Goal: Information Seeking & Learning: Learn about a topic

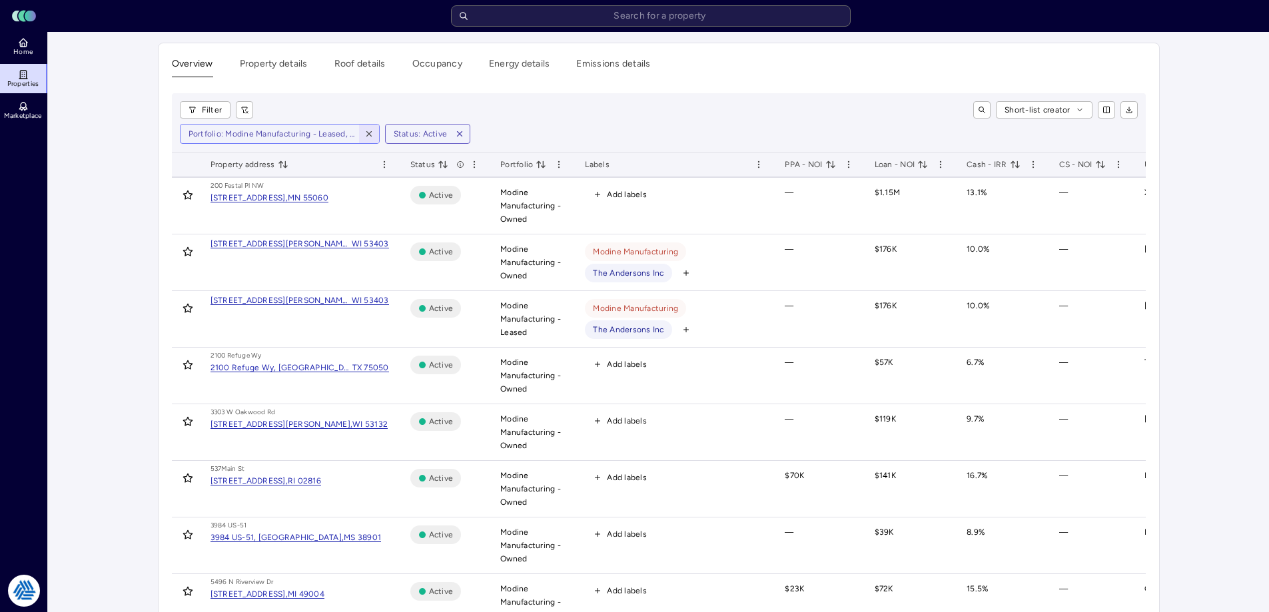
click at [368, 132] on icon "button" at bounding box center [368, 133] width 9 height 9
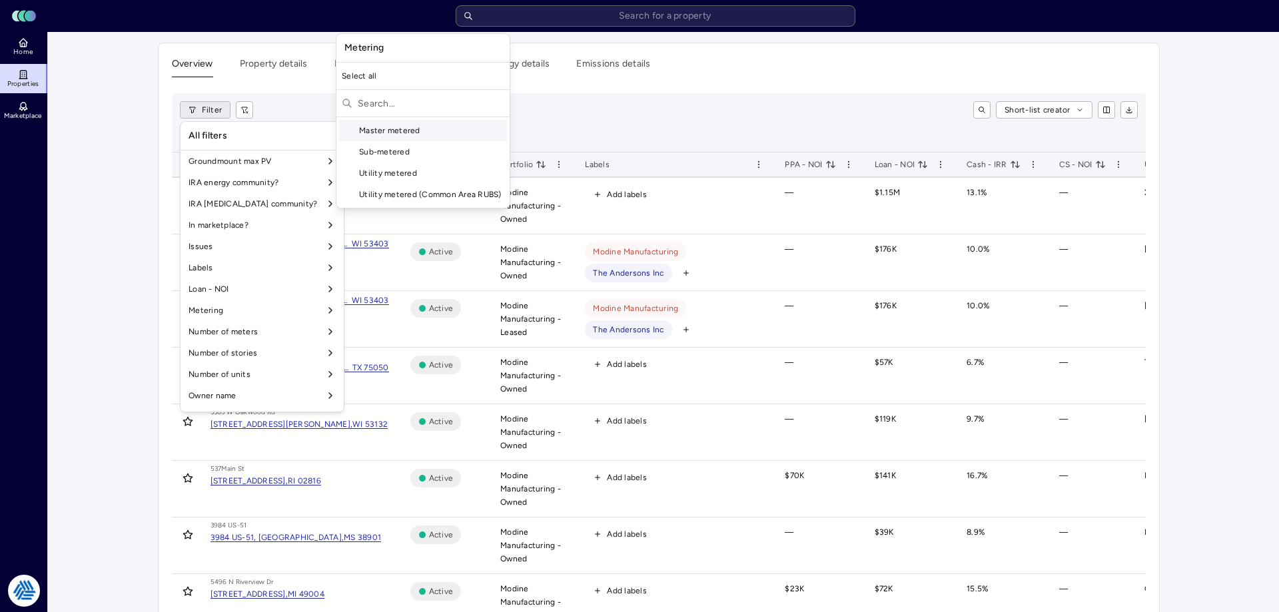
scroll to position [1108, 0]
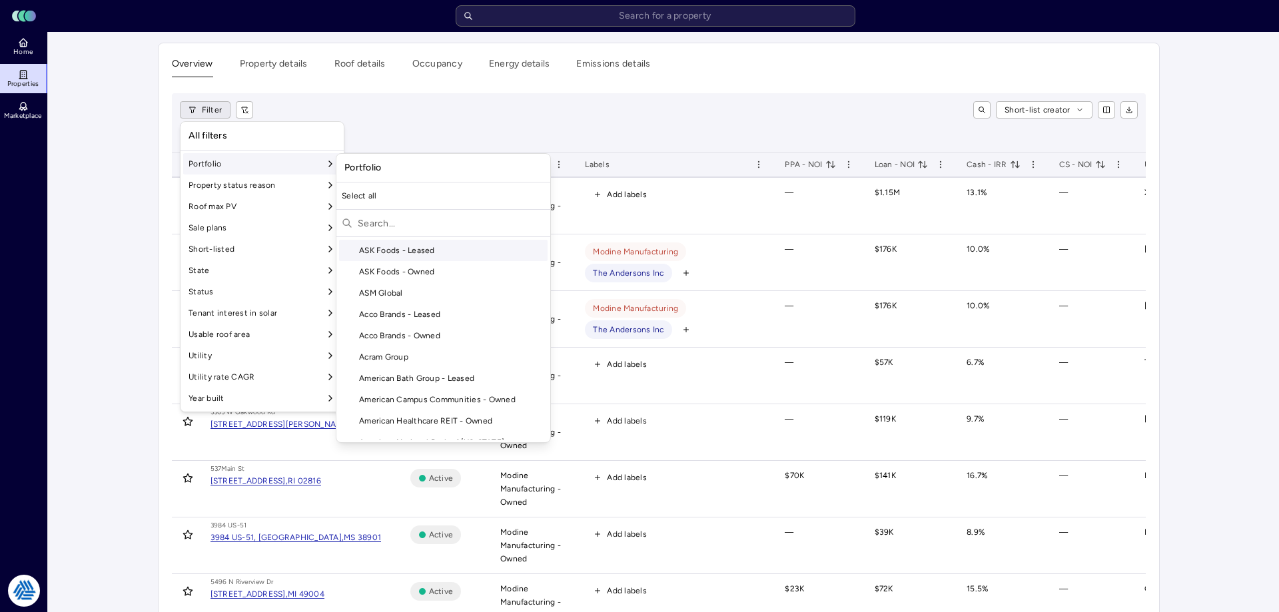
click at [251, 168] on div "Portfolio" at bounding box center [262, 163] width 158 height 21
click at [407, 227] on input "text" at bounding box center [451, 222] width 187 height 21
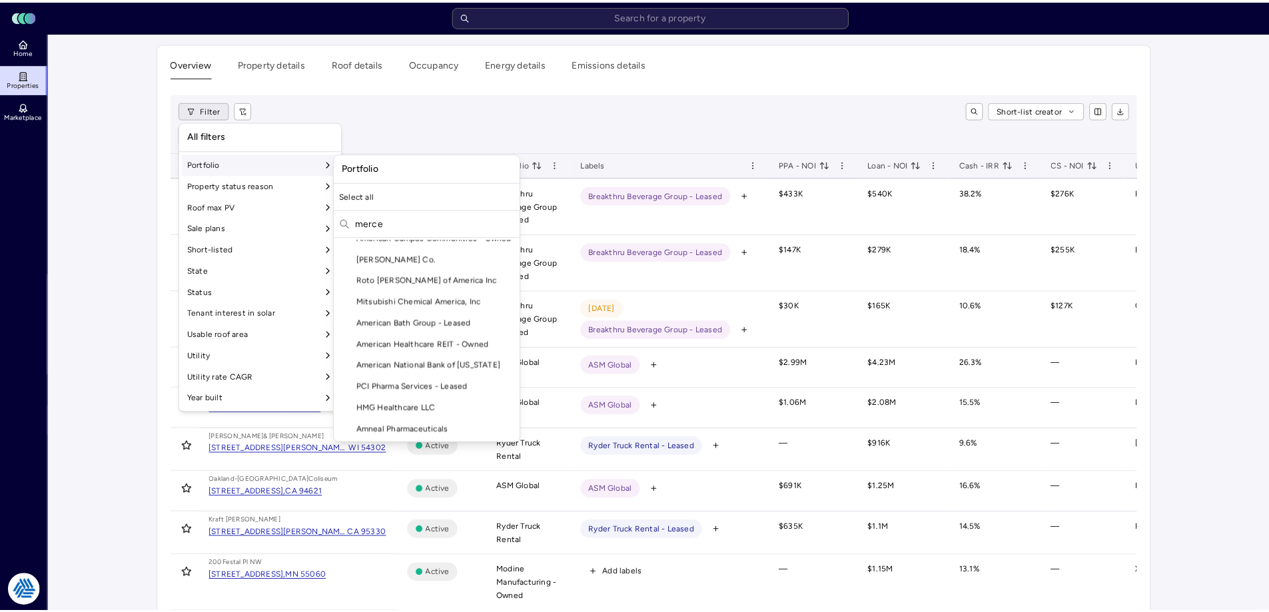
scroll to position [0, 0]
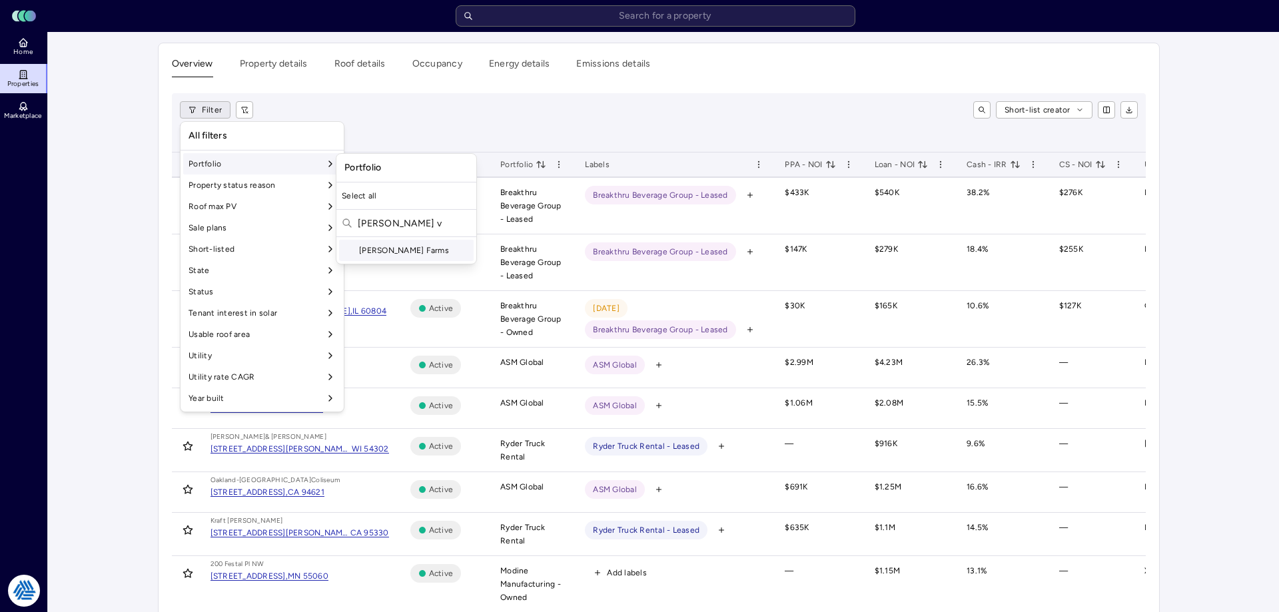
type input "[PERSON_NAME] v"
click at [403, 249] on div "[PERSON_NAME] Farms" at bounding box center [406, 250] width 135 height 21
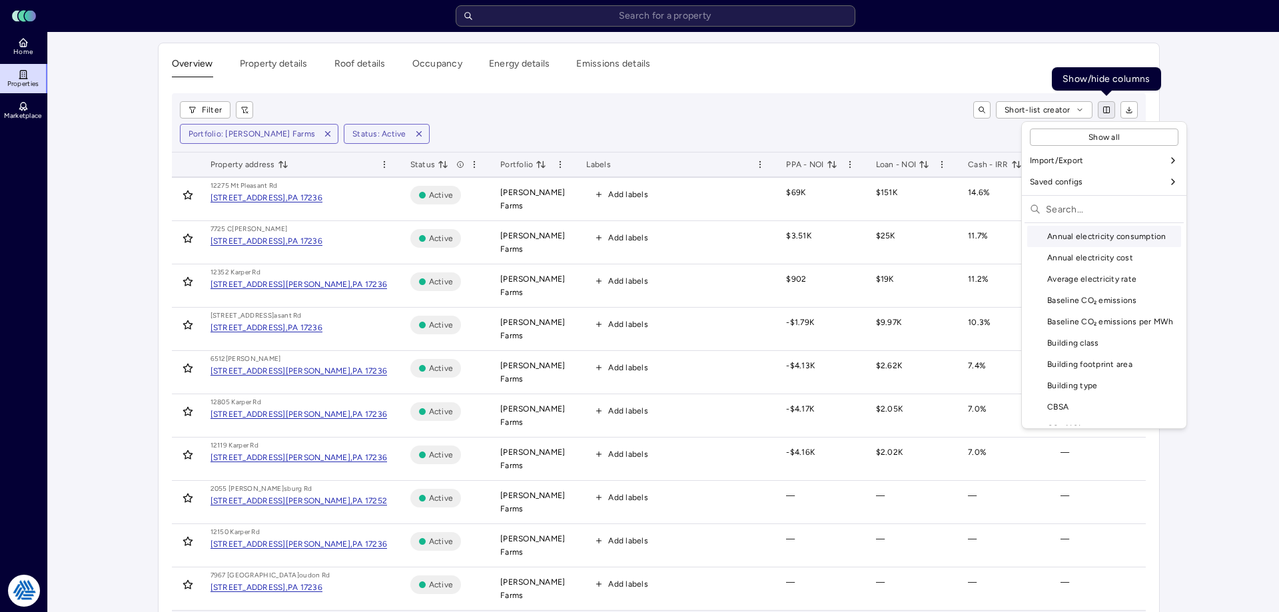
click at [1108, 106] on html "Toggle Sidebar Lumen Energy Logo Home Properties Marketplace Tradition Energy […" at bounding box center [639, 336] width 1279 height 673
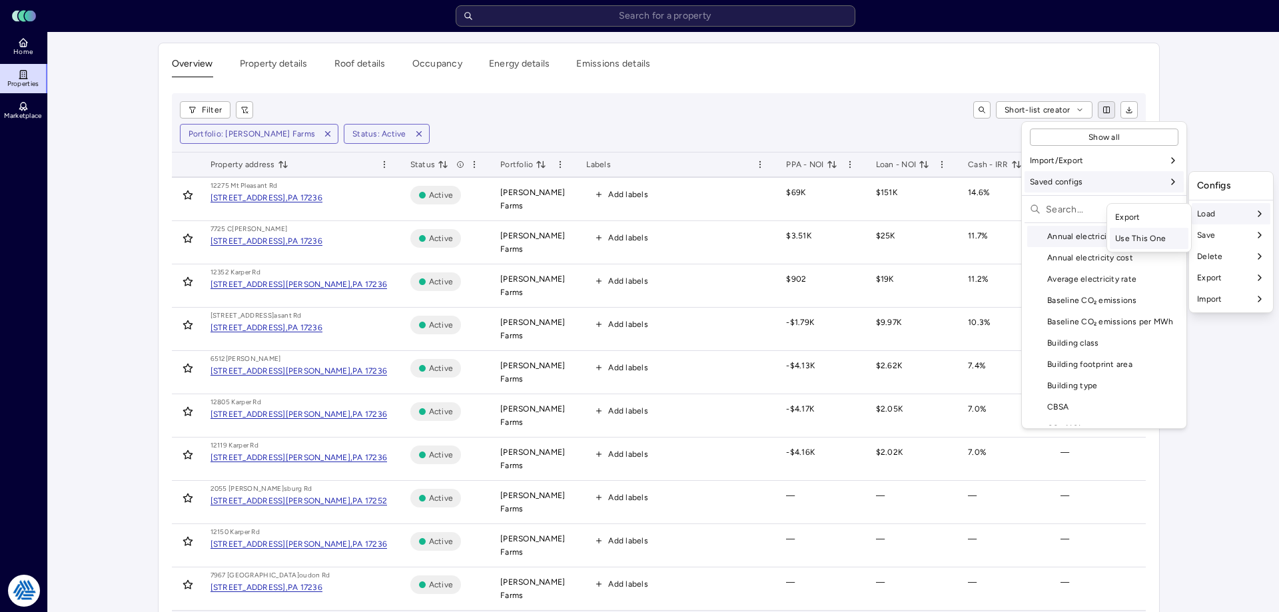
click at [1143, 240] on div "Use This One" at bounding box center [1149, 238] width 79 height 21
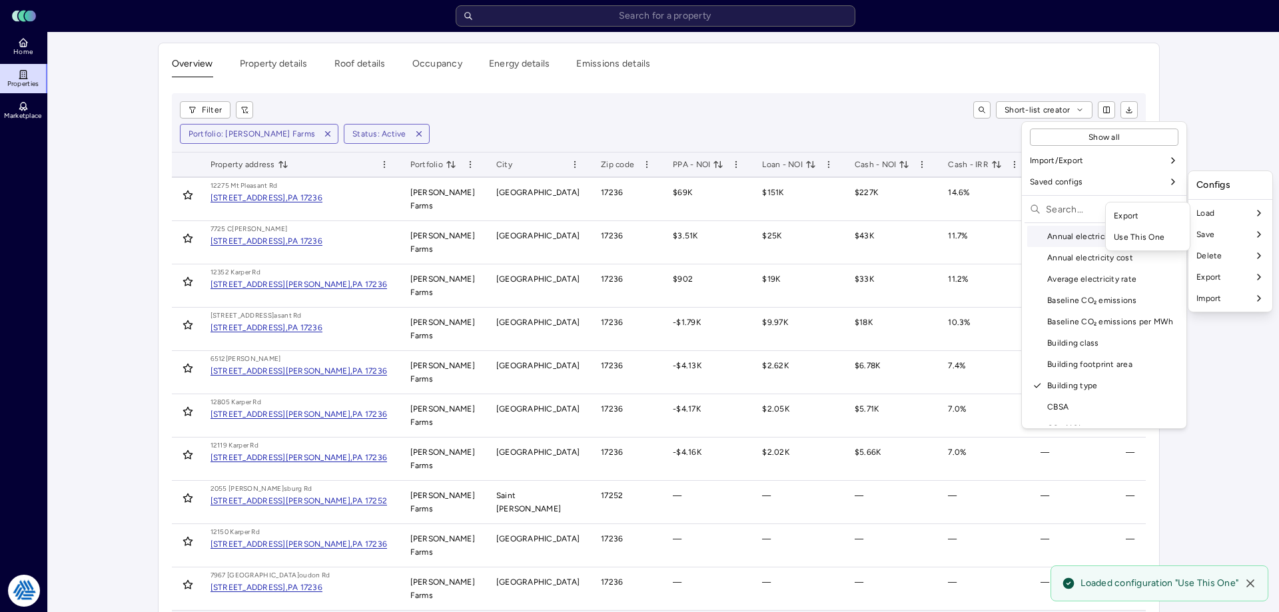
click at [803, 99] on html "Toggle Sidebar Lumen Energy Logo Home Properties Marketplace Tradition Energy […" at bounding box center [639, 336] width 1279 height 673
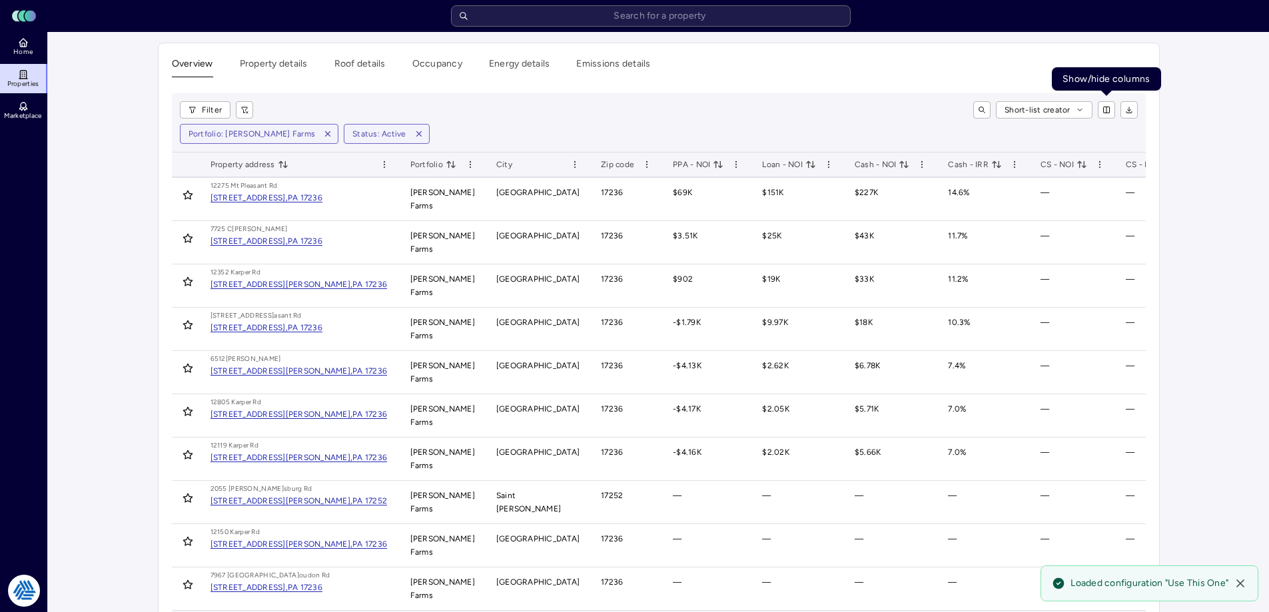
click at [1186, 155] on main "Overview Property details Roof details Occupancy Energy details Emissions detai…" at bounding box center [658, 352] width 1221 height 641
click at [805, 97] on div "Filter Short-list creator Portfolio: [PERSON_NAME] Farms Status: Active" at bounding box center [659, 122] width 974 height 59
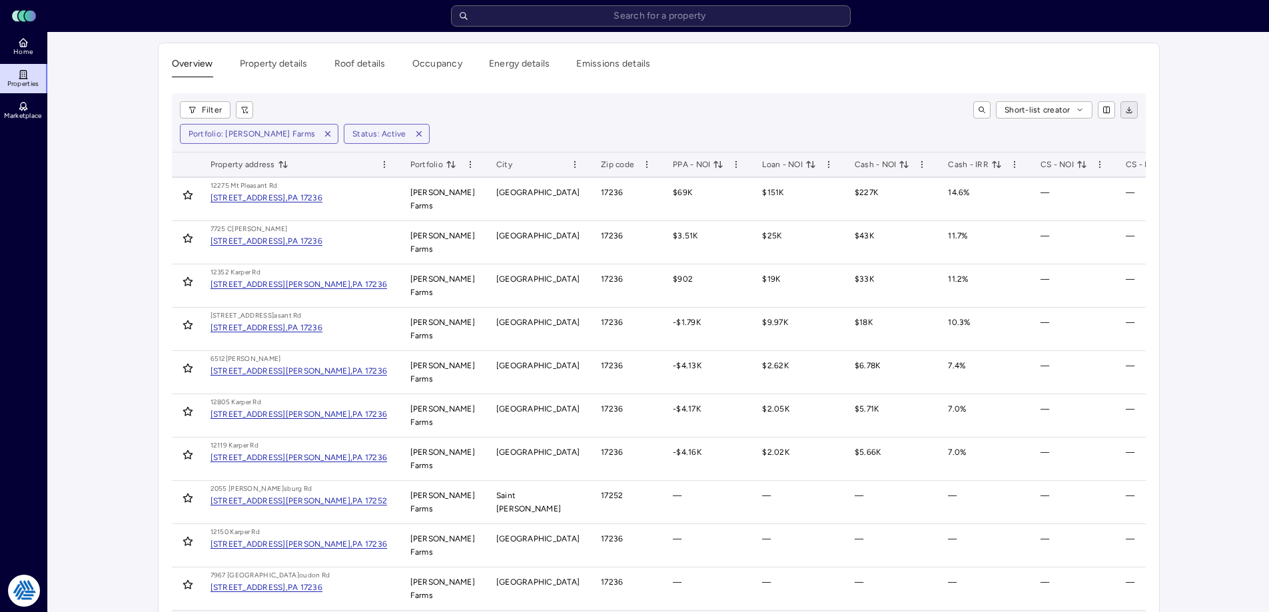
click at [1130, 110] on icon "button" at bounding box center [1128, 111] width 3 height 2
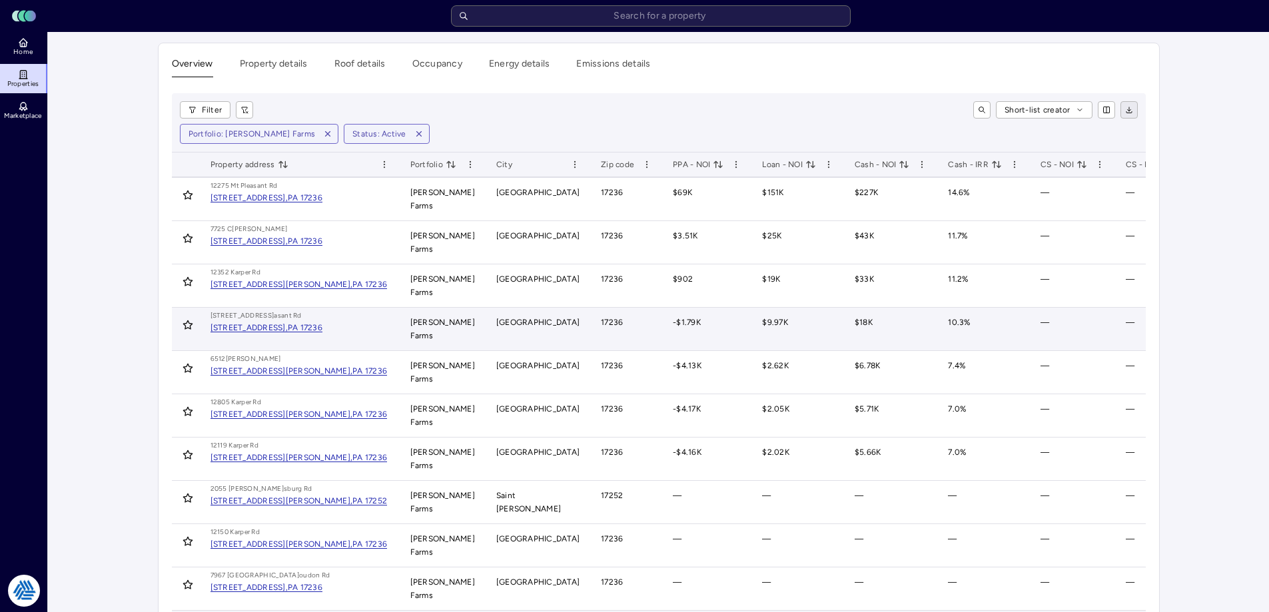
scroll to position [71, 0]
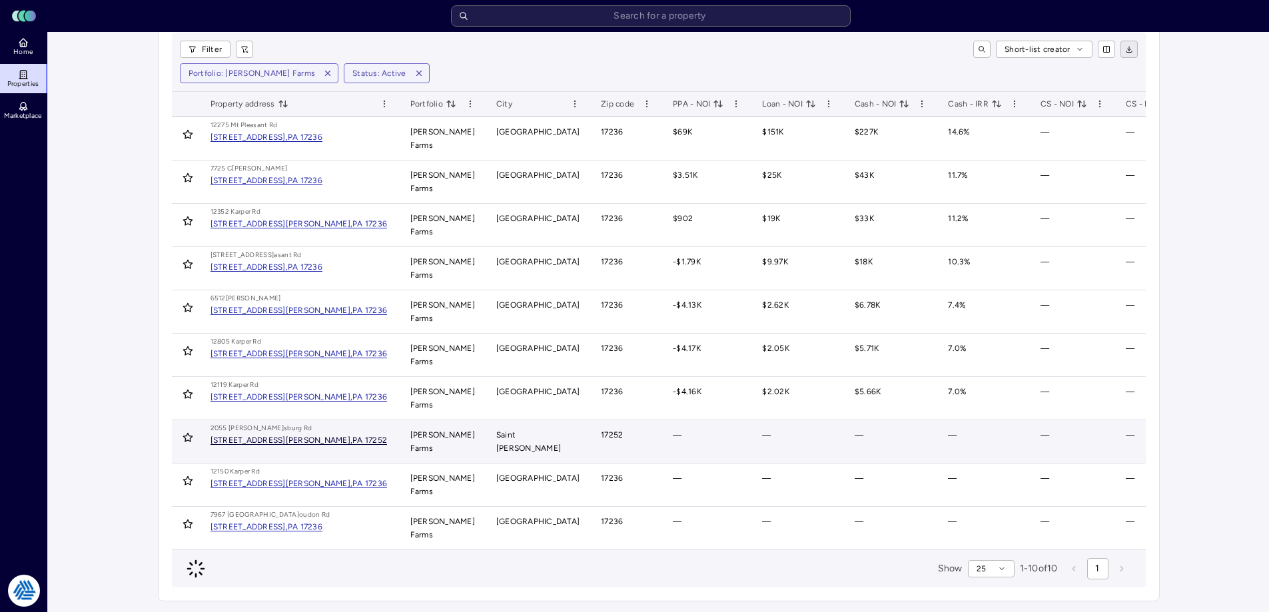
click at [305, 436] on div "[STREET_ADDRESS][PERSON_NAME]," at bounding box center [281, 440] width 143 height 8
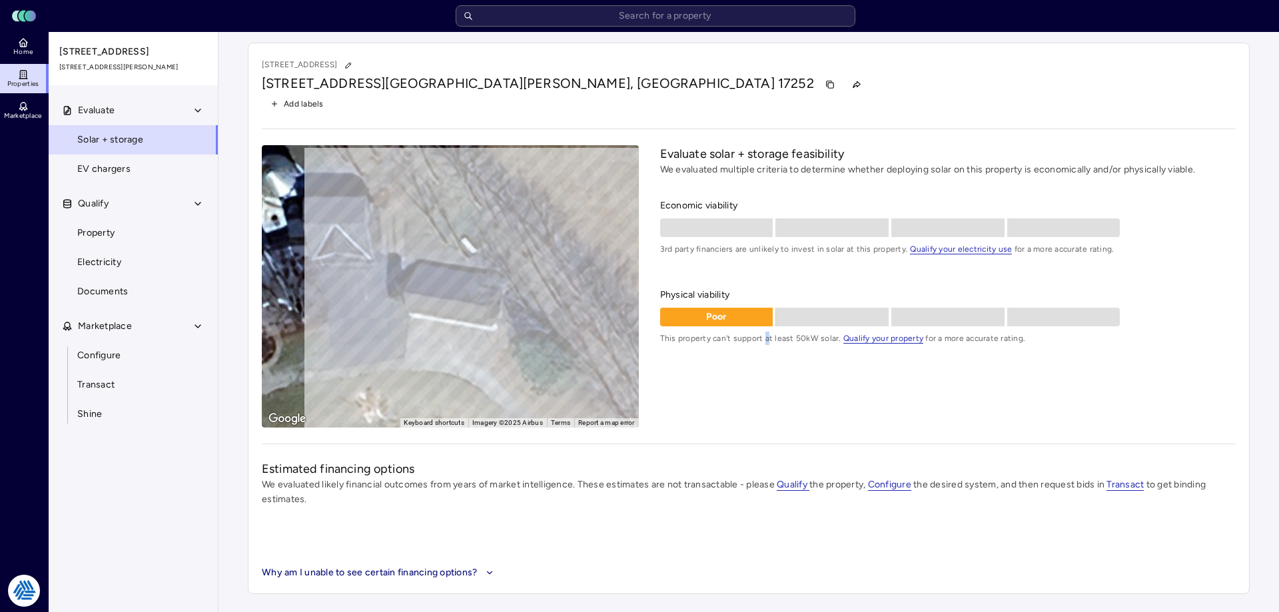
click at [765, 390] on div "Evaluate solar + storage feasibility We evaluated multiple criteria to determin…" at bounding box center [947, 286] width 575 height 282
click at [733, 390] on div "Evaluate solar + storage feasibility We evaluated multiple criteria to determin…" at bounding box center [947, 286] width 575 height 282
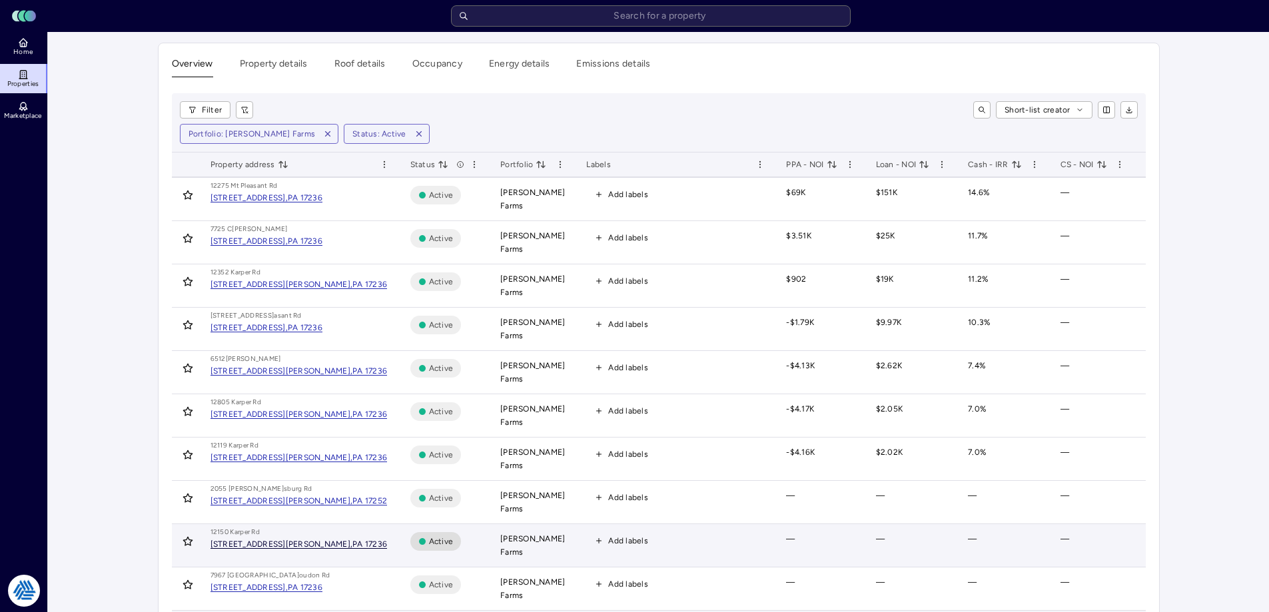
click at [259, 547] on div "[STREET_ADDRESS][PERSON_NAME]," at bounding box center [281, 544] width 143 height 8
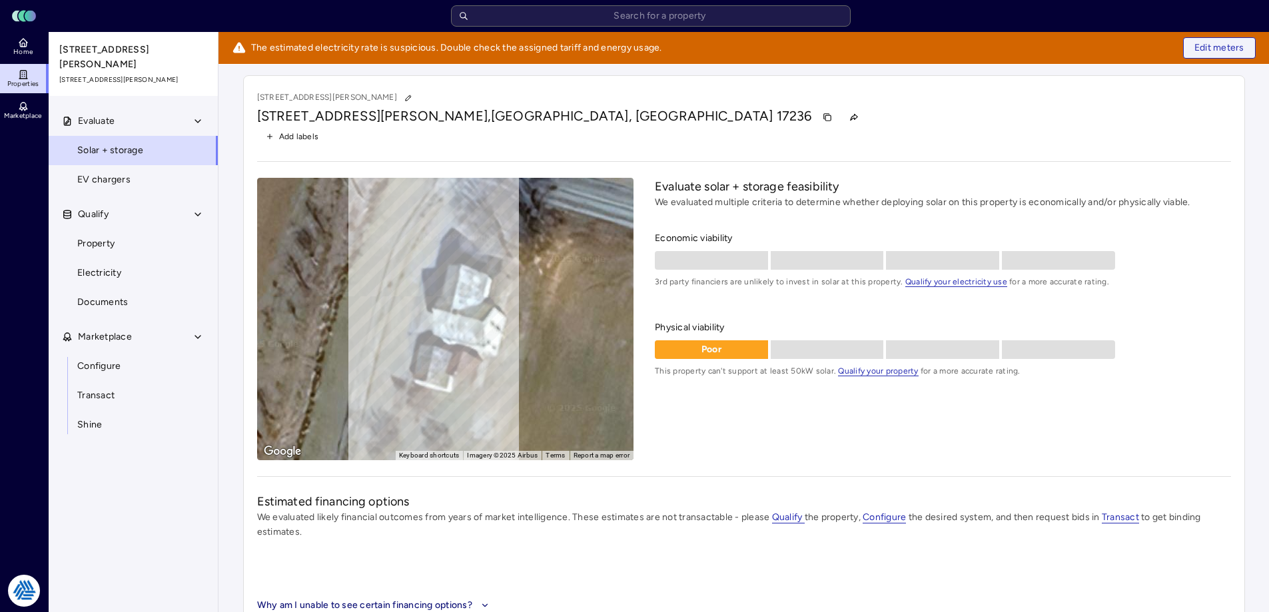
click at [1219, 51] on span "Edit meters" at bounding box center [1219, 48] width 50 height 15
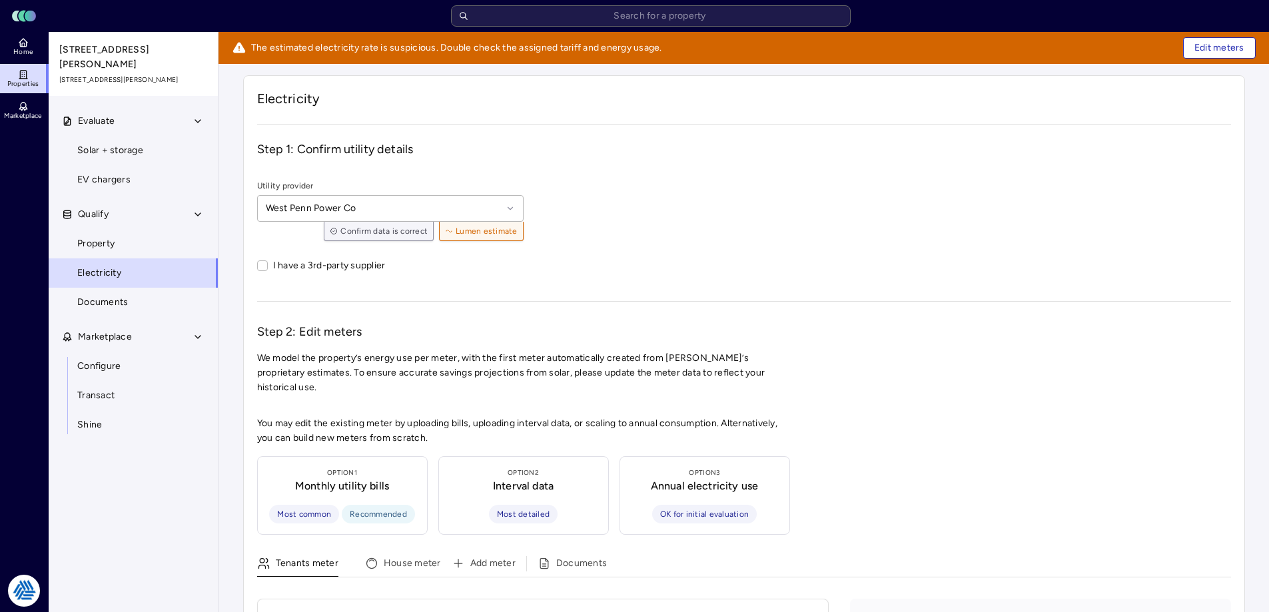
click at [22, 75] on icon at bounding box center [22, 75] width 1 height 0
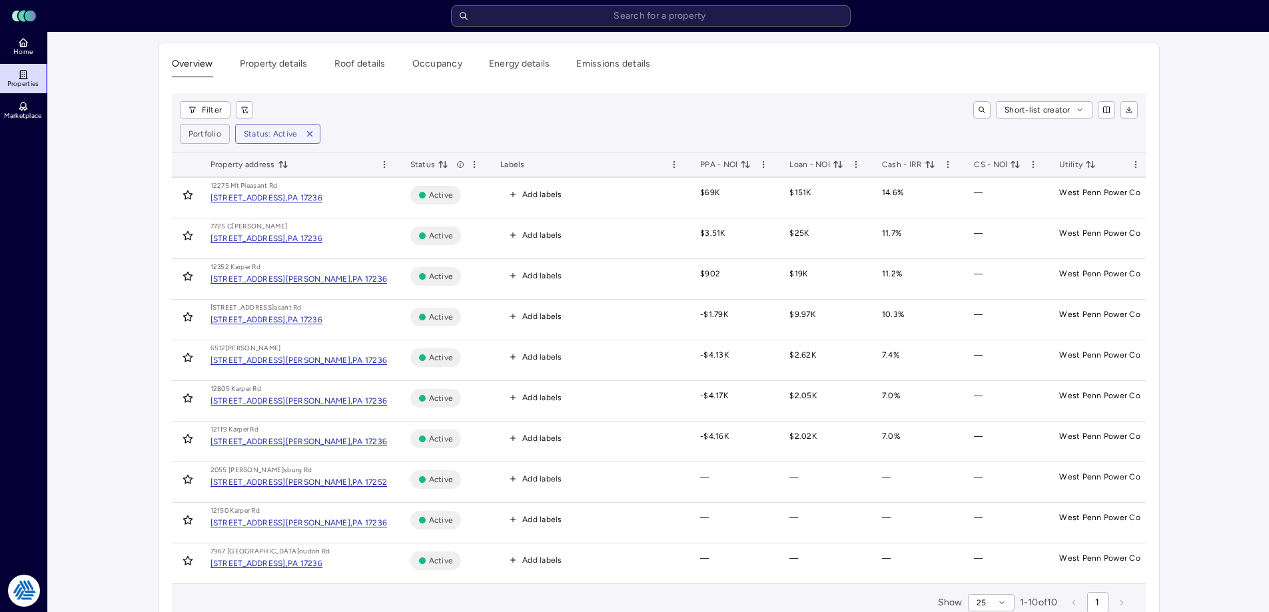
scroll to position [44, 0]
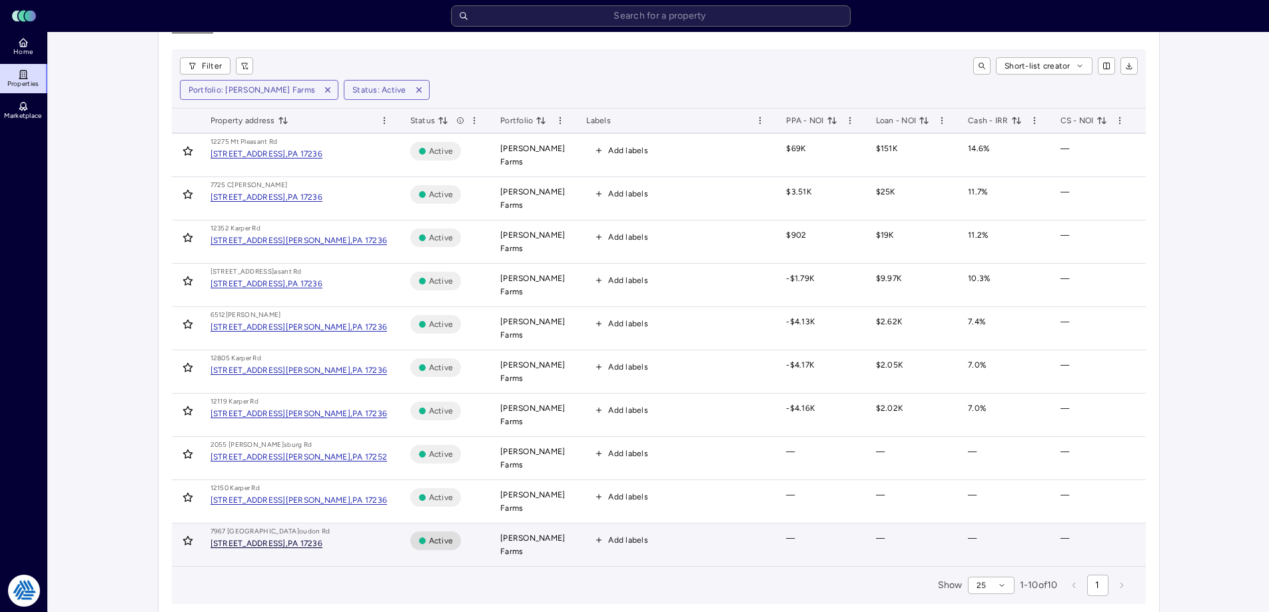
click at [288, 541] on div "[STREET_ADDRESS]," at bounding box center [248, 543] width 77 height 8
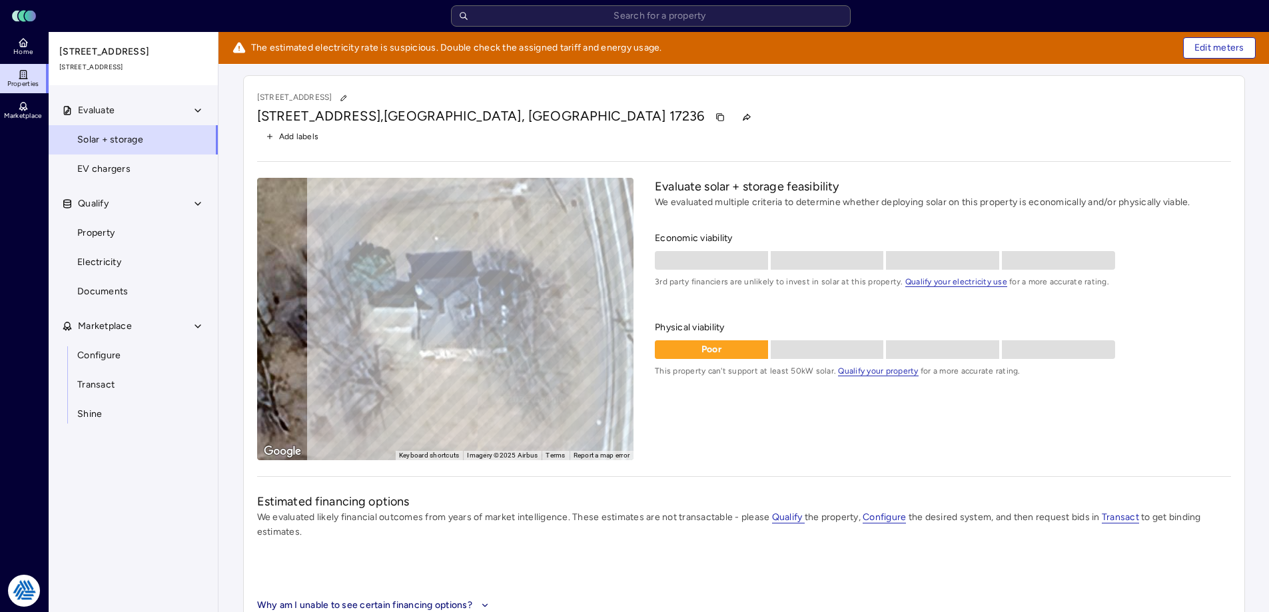
scroll to position [25, 0]
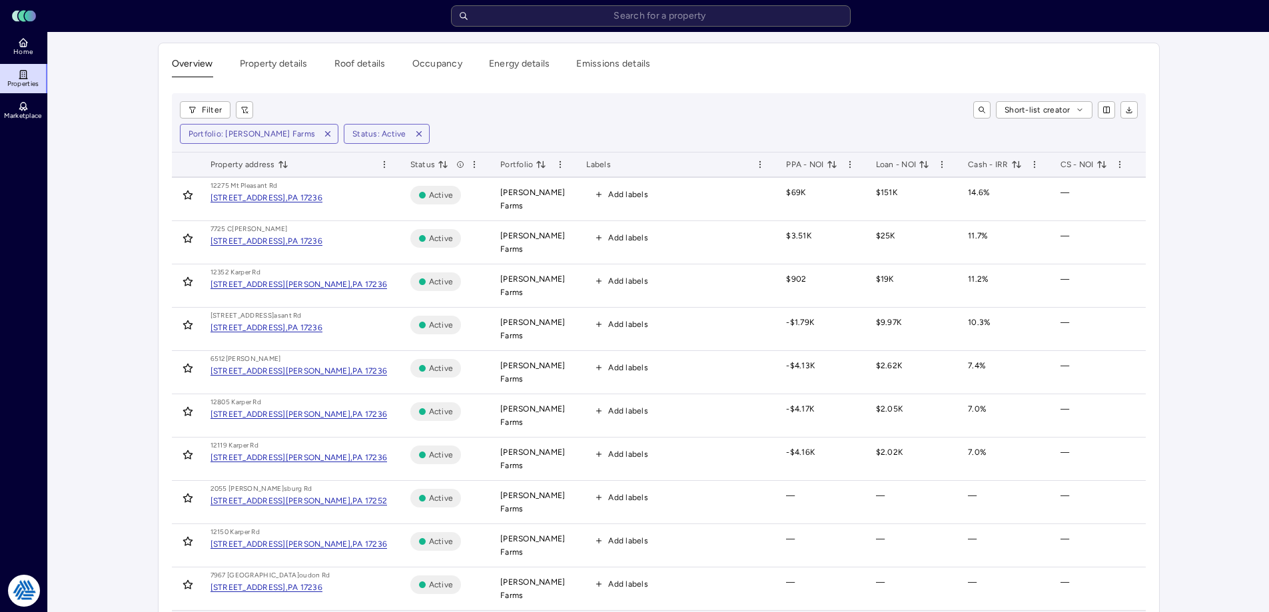
click at [119, 237] on main "Overview Property details Roof details Occupancy Energy details Emissions detai…" at bounding box center [658, 352] width 1221 height 641
click at [730, 109] on div "Short-list creator" at bounding box center [701, 109] width 874 height 17
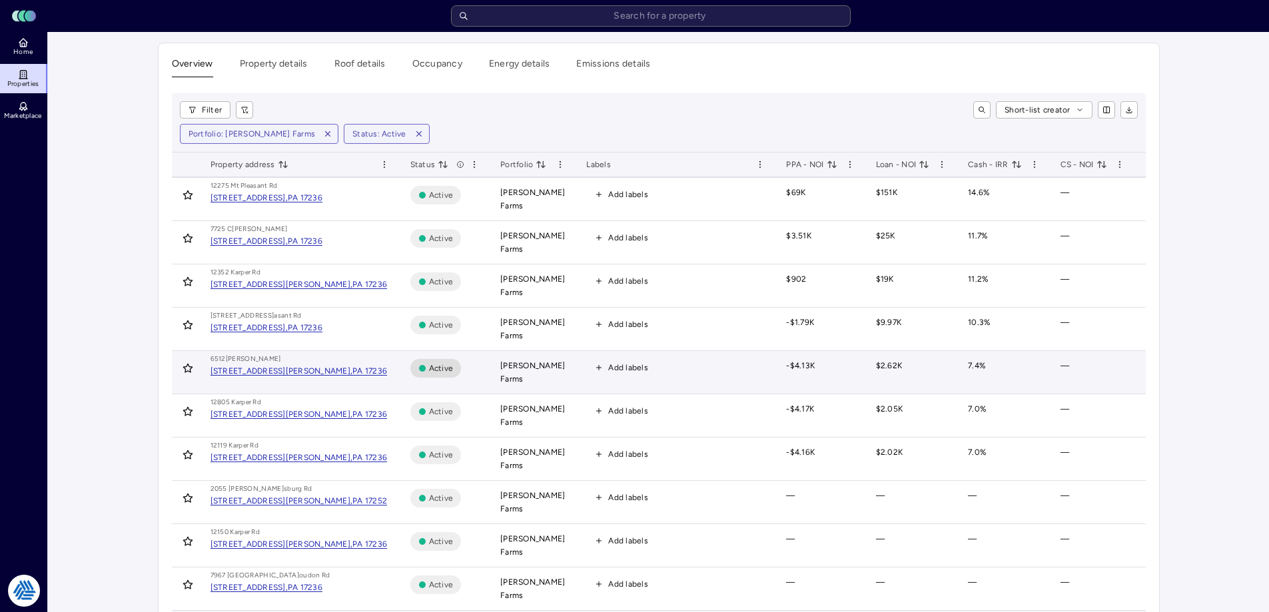
scroll to position [71, 0]
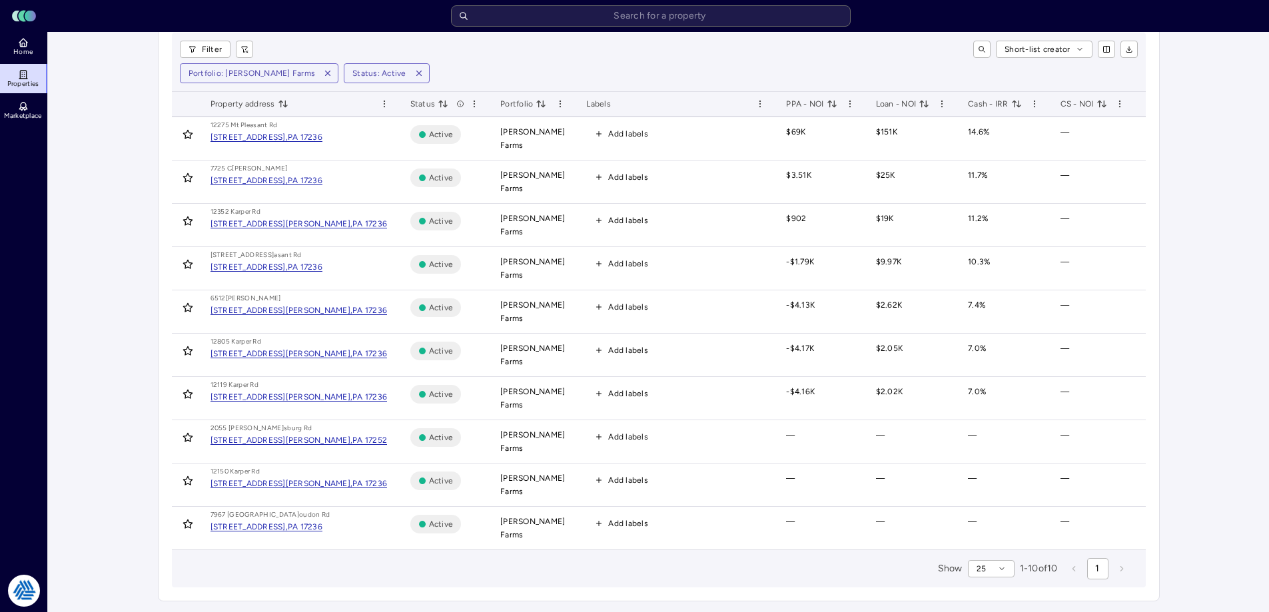
drag, startPoint x: 129, startPoint y: 218, endPoint x: 133, endPoint y: 211, distance: 8.0
click at [129, 218] on main "Overview Property details Roof details Occupancy Energy details Emissions detai…" at bounding box center [658, 291] width 1221 height 641
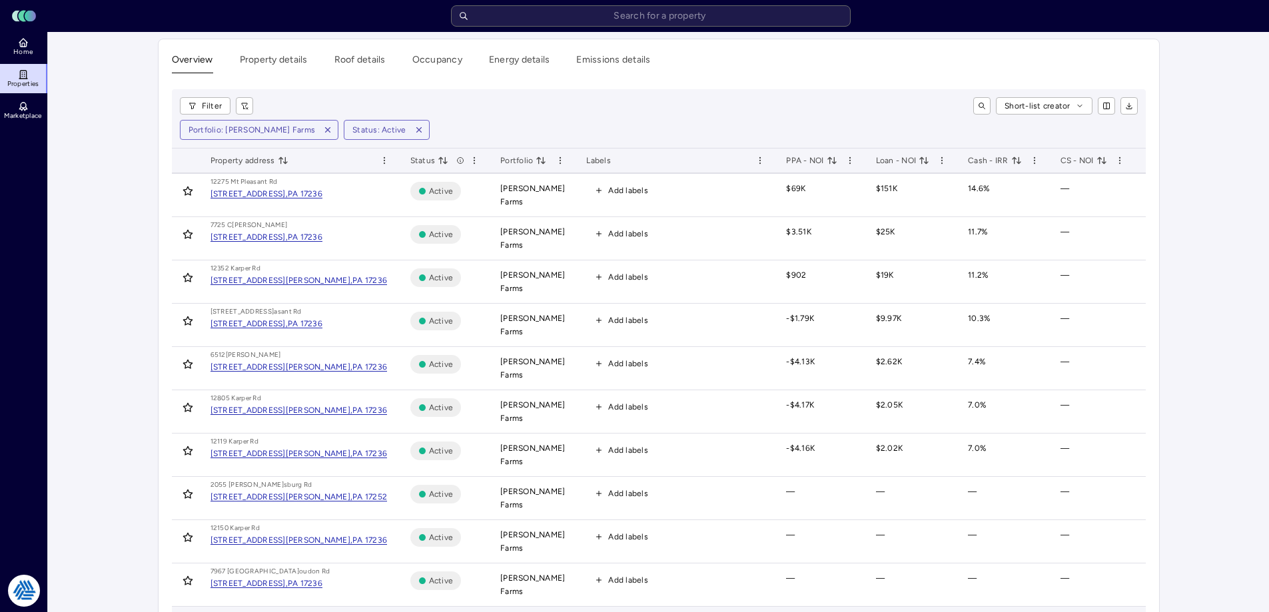
scroll to position [0, 0]
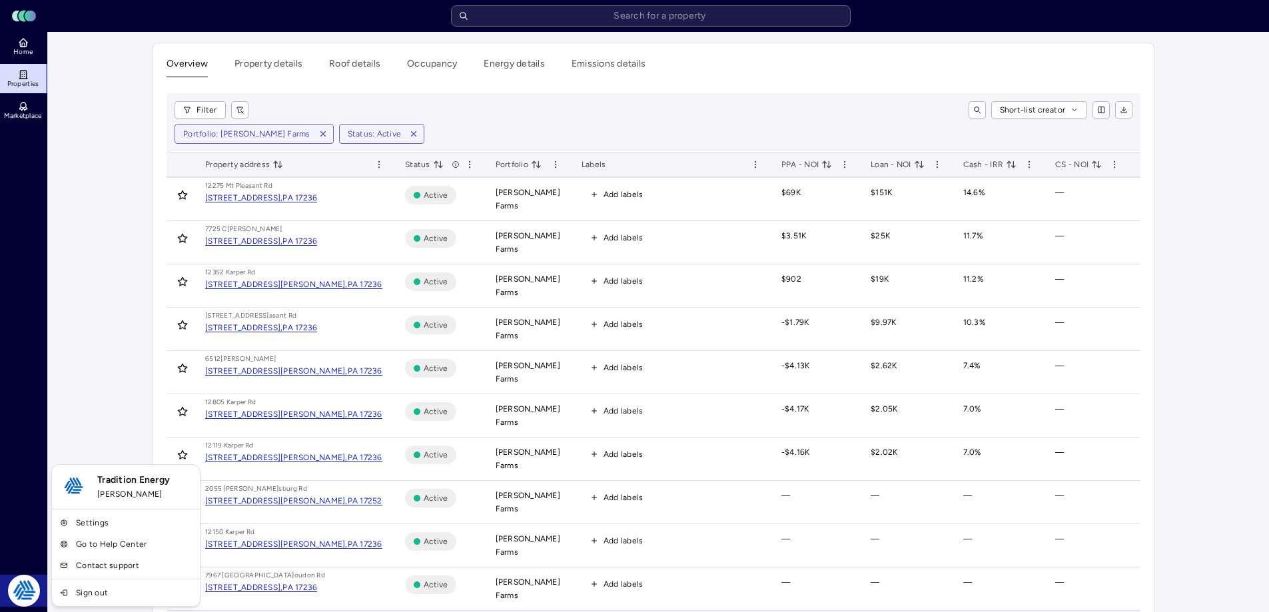
click at [26, 588] on html "Toggle Sidebar Lumen Energy Logo Home Properties Marketplace Tradition Energy […" at bounding box center [634, 336] width 1269 height 673
drag, startPoint x: 131, startPoint y: 376, endPoint x: 139, endPoint y: 324, distance: 52.6
click at [132, 375] on html "Toggle Sidebar Lumen Energy Logo Home Properties Marketplace Tradition Energy […" at bounding box center [639, 336] width 1279 height 673
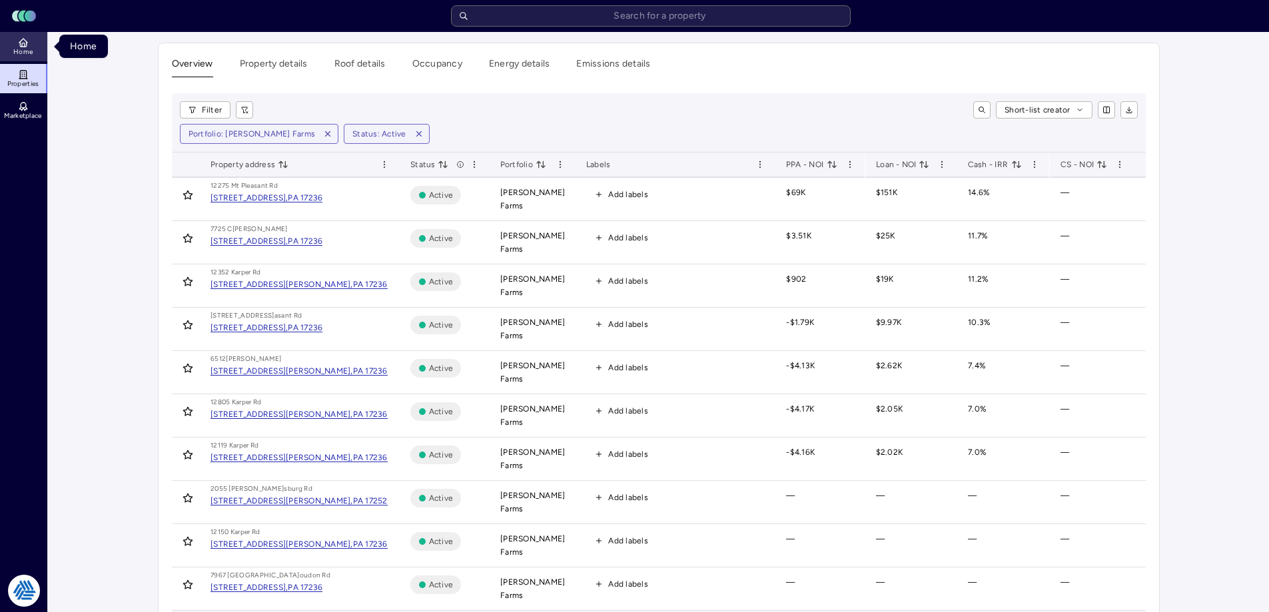
click at [24, 40] on icon at bounding box center [23, 41] width 8 height 4
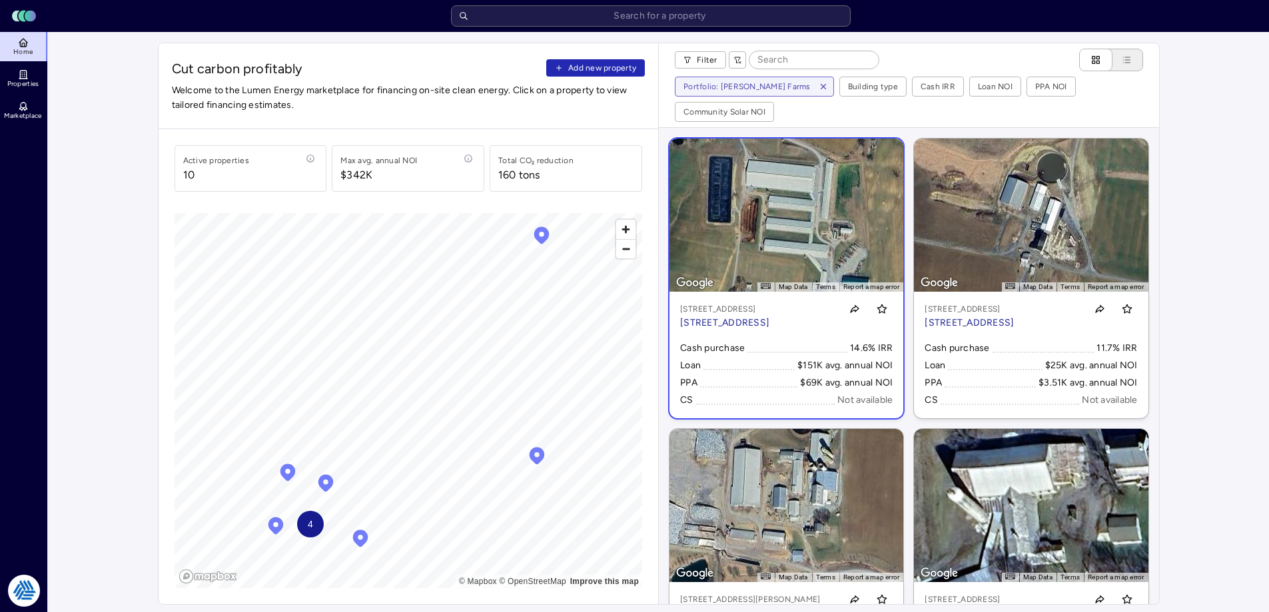
click at [759, 179] on link "← Move left → Move right ↑ Move up ↓ Move down + Zoom in - Zoom out Home Jump l…" at bounding box center [786, 279] width 234 height 280
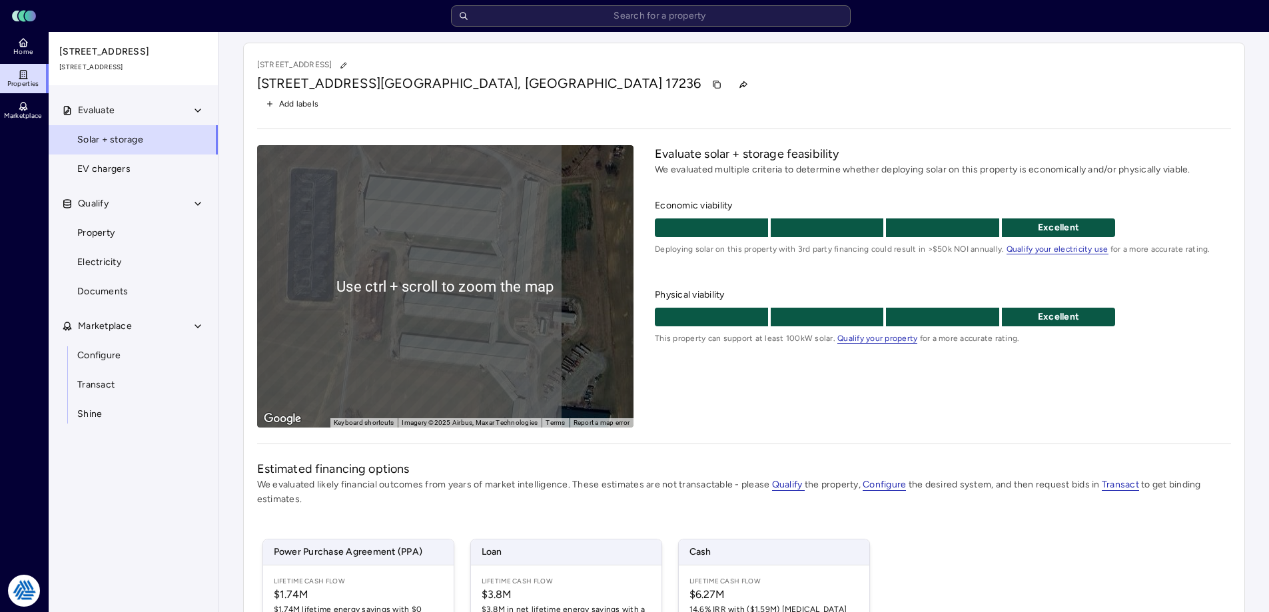
click at [782, 411] on div "Evaluate solar + storage feasibility We evaluated multiple criteria to determin…" at bounding box center [942, 286] width 575 height 282
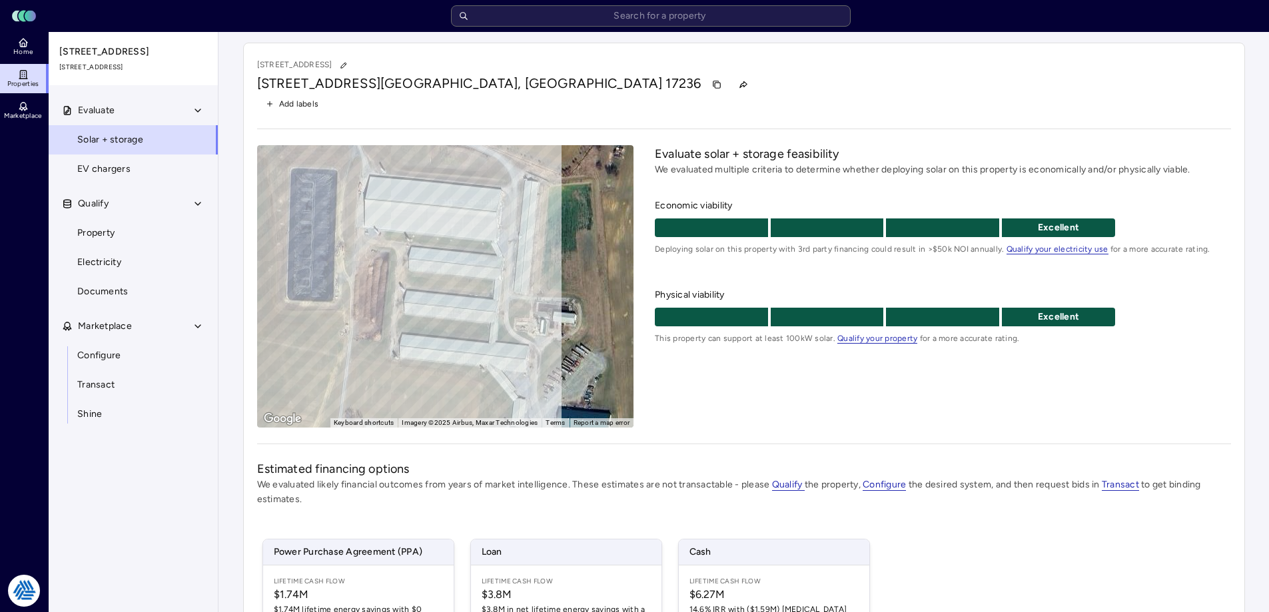
click at [741, 412] on div "Evaluate solar + storage feasibility We evaluated multiple criteria to determin…" at bounding box center [942, 286] width 575 height 282
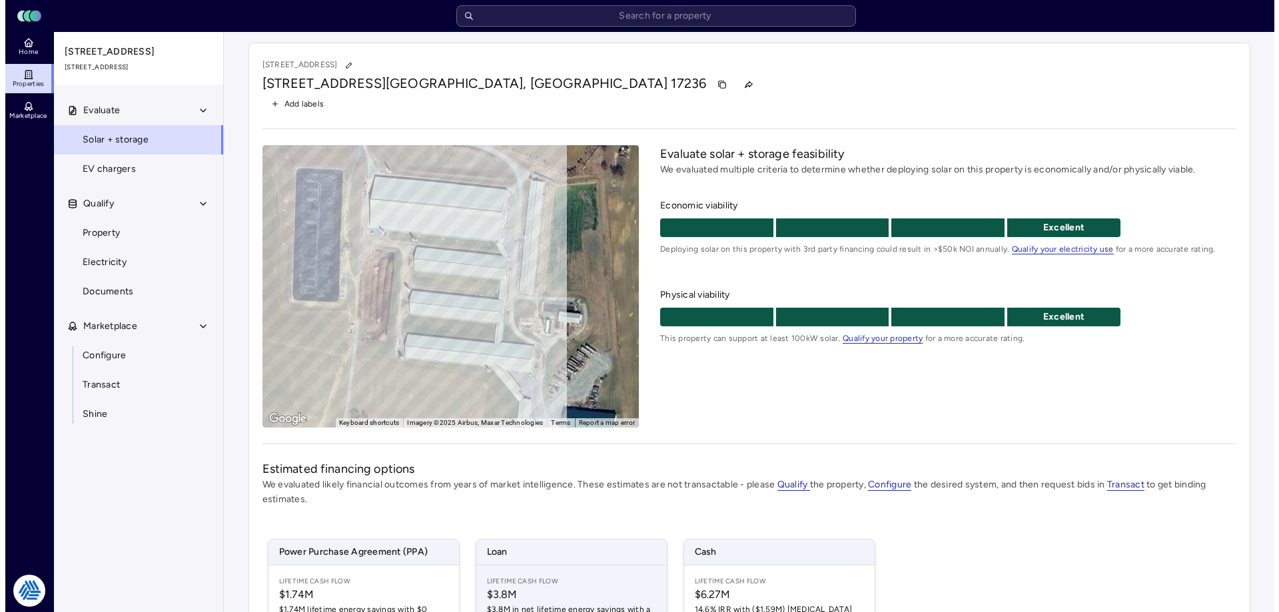
scroll to position [196, 0]
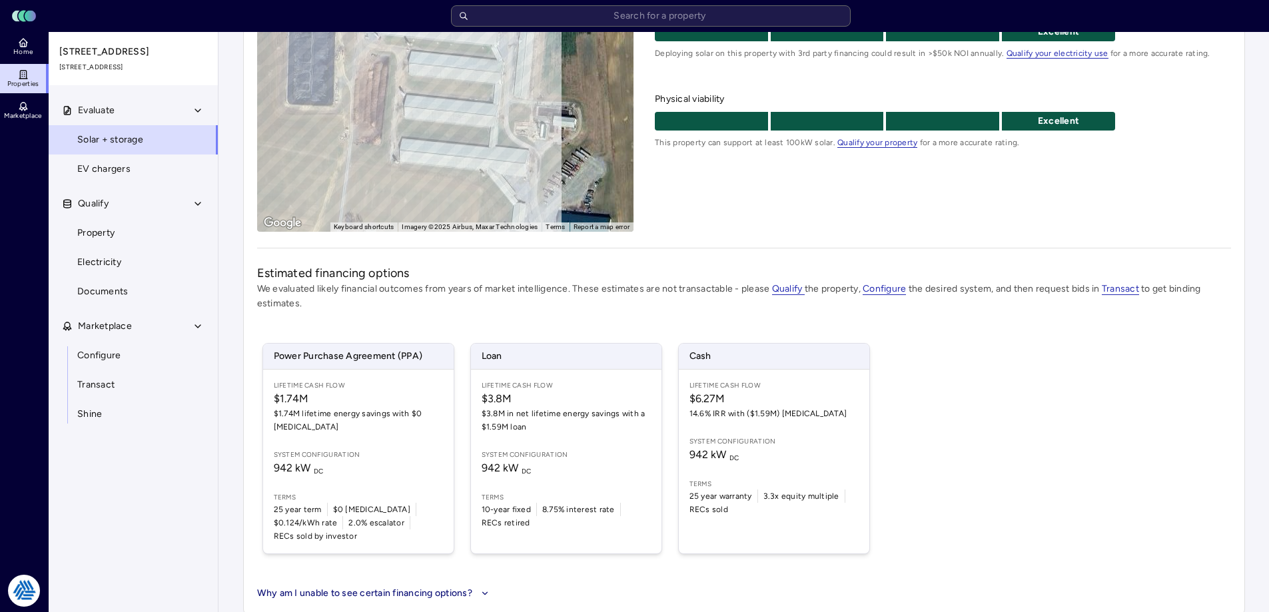
click at [900, 390] on div "Power Purchase Agreement (PPA) Lifetime Cash Flow $1.74M $1.74M lifetime energy…" at bounding box center [744, 448] width 974 height 243
click at [991, 370] on div "Power Purchase Agreement (PPA) Lifetime Cash Flow $1.74M $1.74M lifetime energy…" at bounding box center [744, 448] width 974 height 243
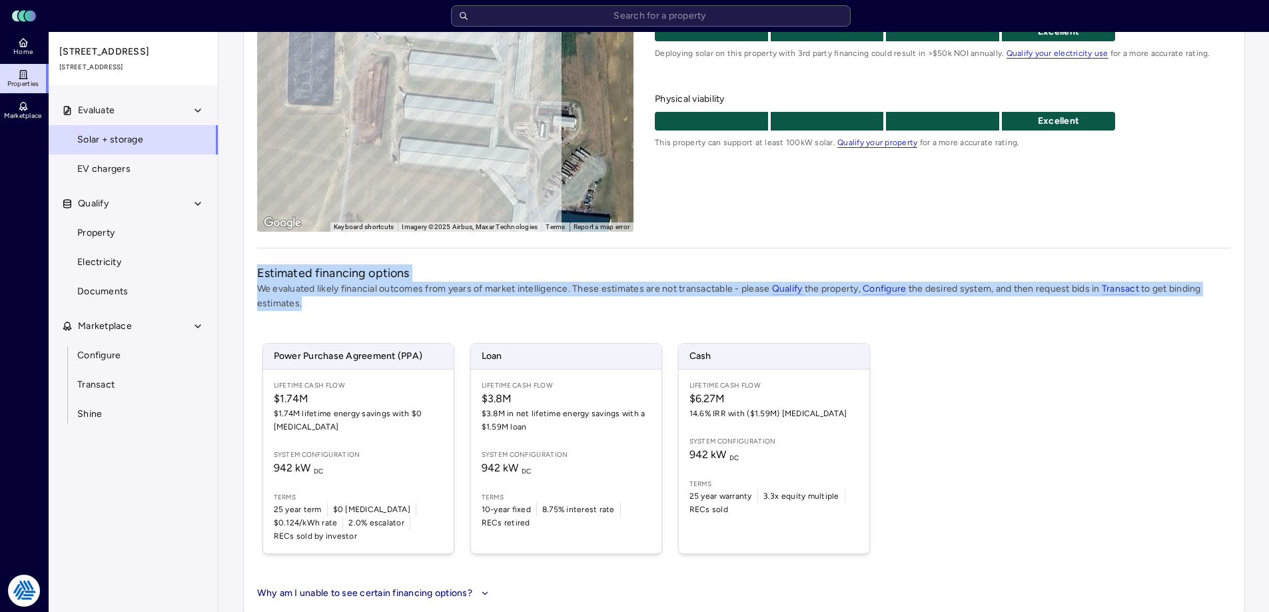
drag, startPoint x: 258, startPoint y: 257, endPoint x: 395, endPoint y: 311, distance: 146.8
click at [395, 311] on div "12275 Mt Pleasant Rd 12275 Mt Pleasant Rd, Mercersburg, PA 17236 Add labels ← M…" at bounding box center [744, 231] width 1002 height 768
click at [395, 311] on p "We evaluated likely financial outcomes from years of market intelligence. These…" at bounding box center [744, 296] width 974 height 29
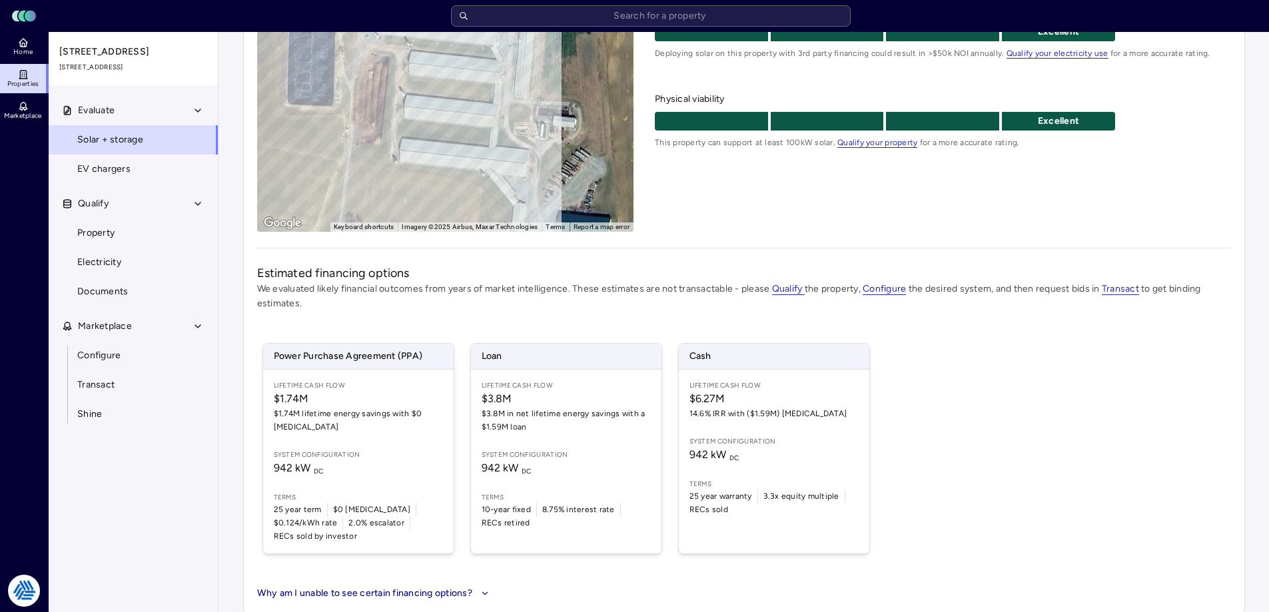
click at [583, 308] on p "We evaluated likely financial outcomes from years of market intelligence. These…" at bounding box center [744, 296] width 974 height 29
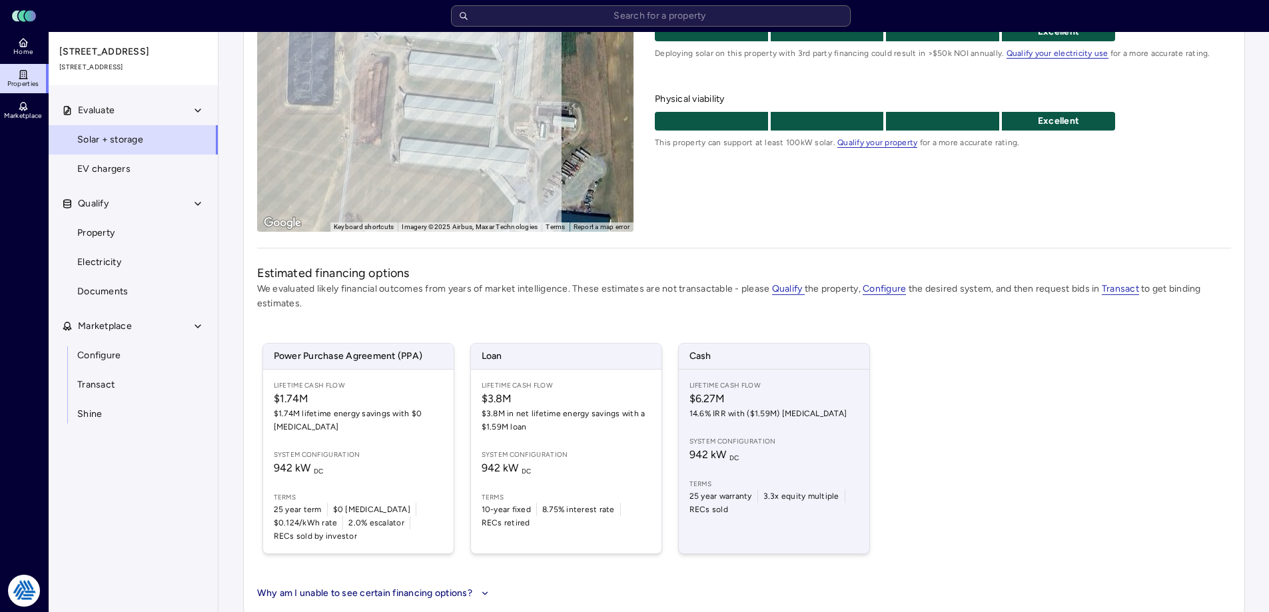
click at [771, 428] on div "Lifetime Cash Flow $6.27M 14.6% IRR with ($1.59M) CapEx System configuration 94…" at bounding box center [774, 462] width 190 height 184
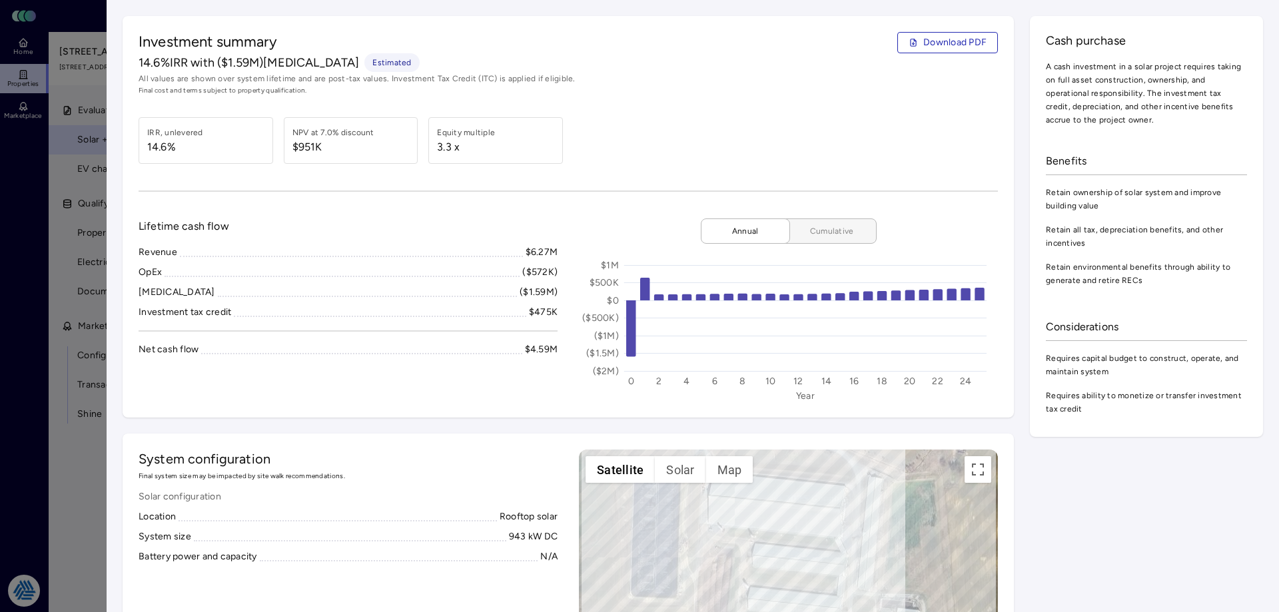
click at [851, 230] on span "Cumulative" at bounding box center [831, 230] width 67 height 13
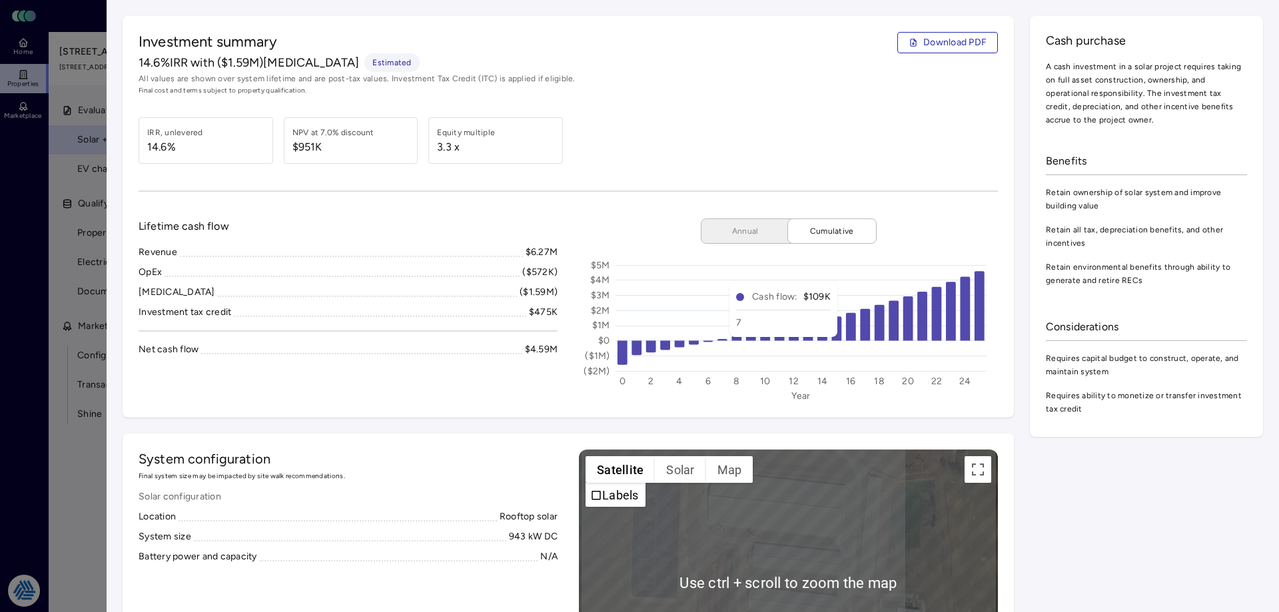
click at [707, 254] on icon "Year ($2M) ($1M) $0 $1M $2M $3M $4M $5M 0 2 4 6 8 10 12 14 16 18 20 22 24" at bounding box center [786, 327] width 414 height 150
click at [719, 237] on span "Annual" at bounding box center [745, 230] width 67 height 13
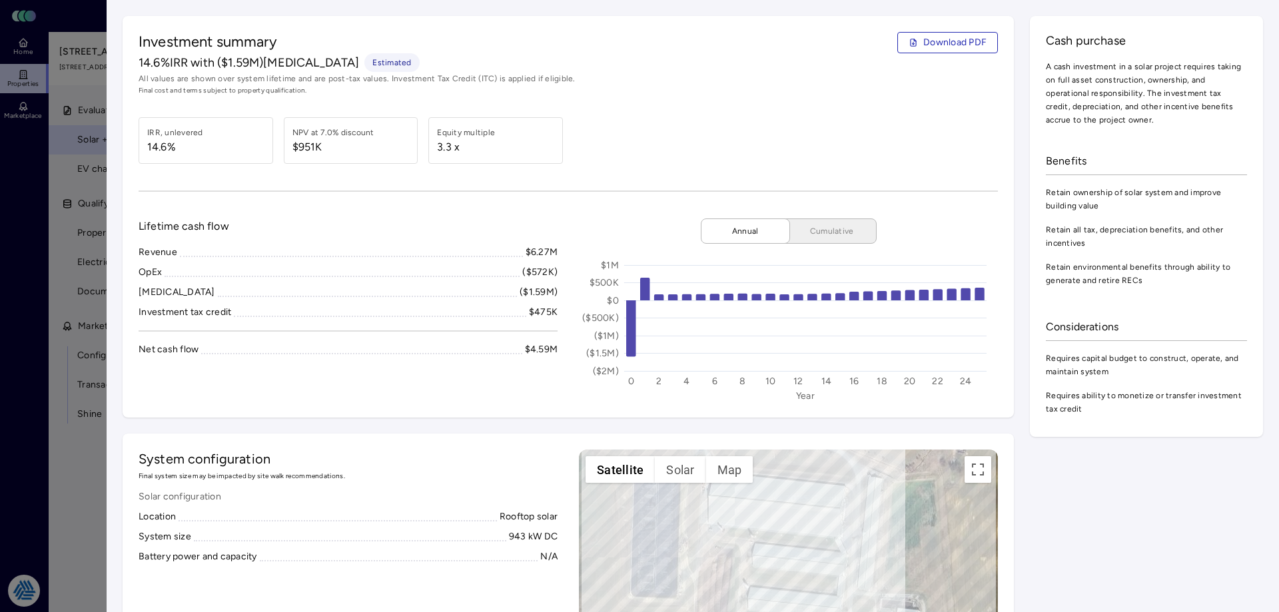
click at [663, 186] on div "Investment summary Download PDF 14.6% IRR with ($1.59M) CapEx Estimated All val…" at bounding box center [568, 217] width 891 height 402
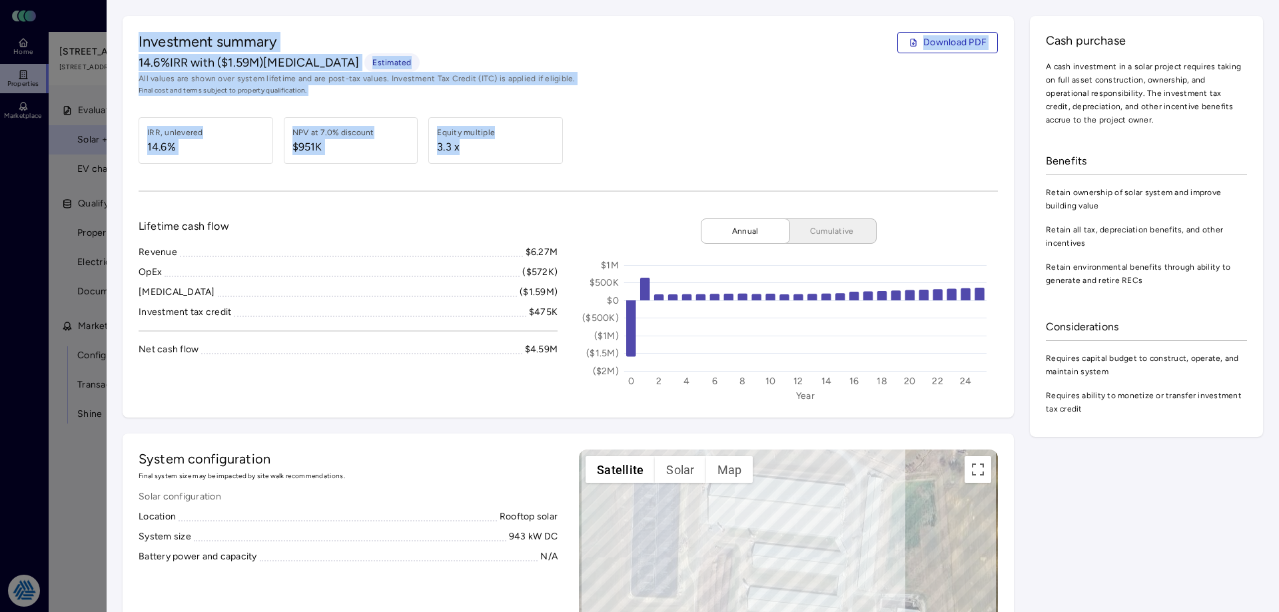
drag, startPoint x: 569, startPoint y: 151, endPoint x: 167, endPoint y: 131, distance: 402.0
click at [103, 105] on body "Toggle Sidebar Lumen Energy Logo Home Properties Marketplace Tradition Energy N…" at bounding box center [634, 214] width 1269 height 821
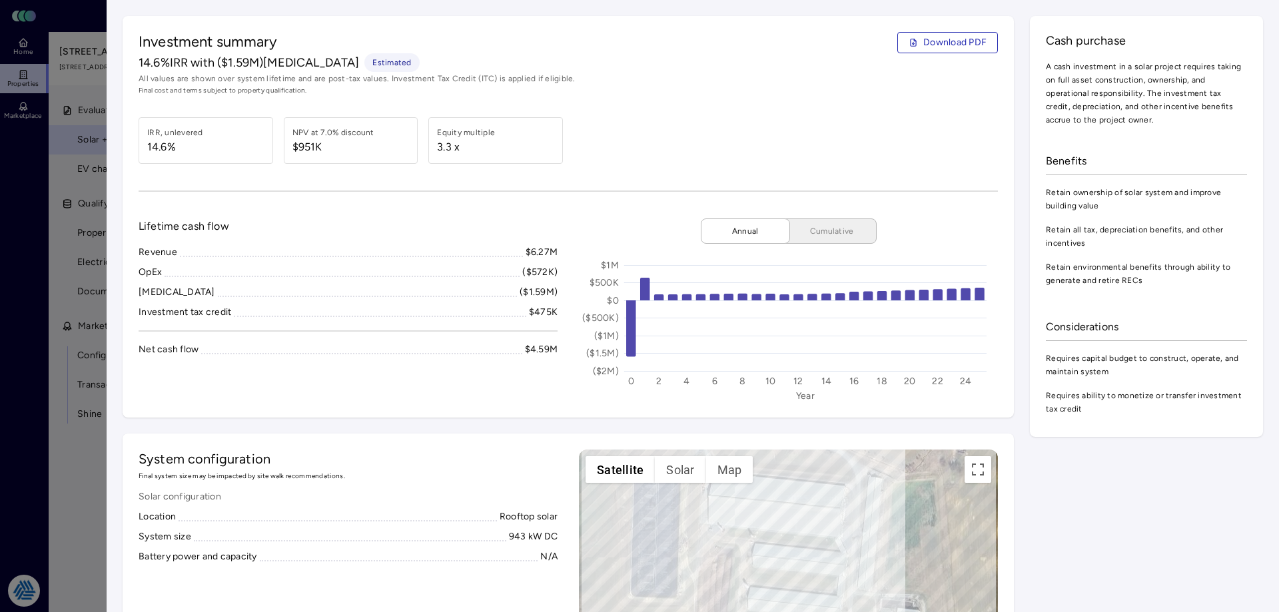
click at [375, 193] on div "Investment summary Download PDF 14.6% IRR with ($1.59M) CapEx Estimated All val…" at bounding box center [568, 217] width 891 height 402
drag, startPoint x: 387, startPoint y: 113, endPoint x: 397, endPoint y: 111, distance: 10.2
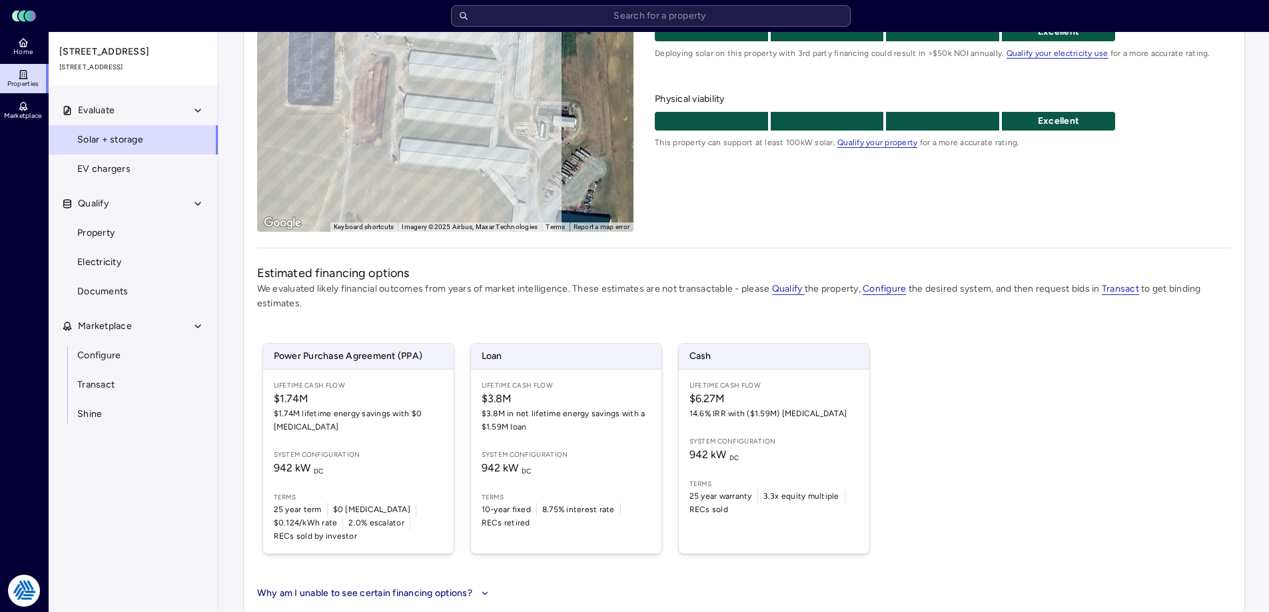
drag, startPoint x: 264, startPoint y: 249, endPoint x: 272, endPoint y: 248, distance: 8.0
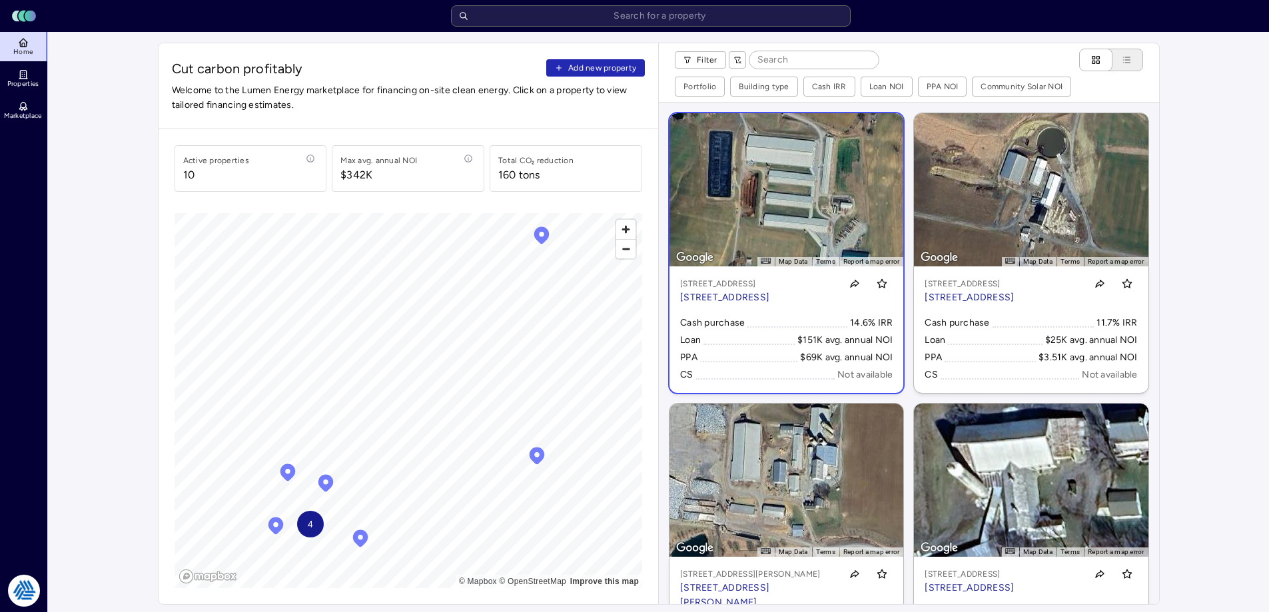
scroll to position [133, 0]
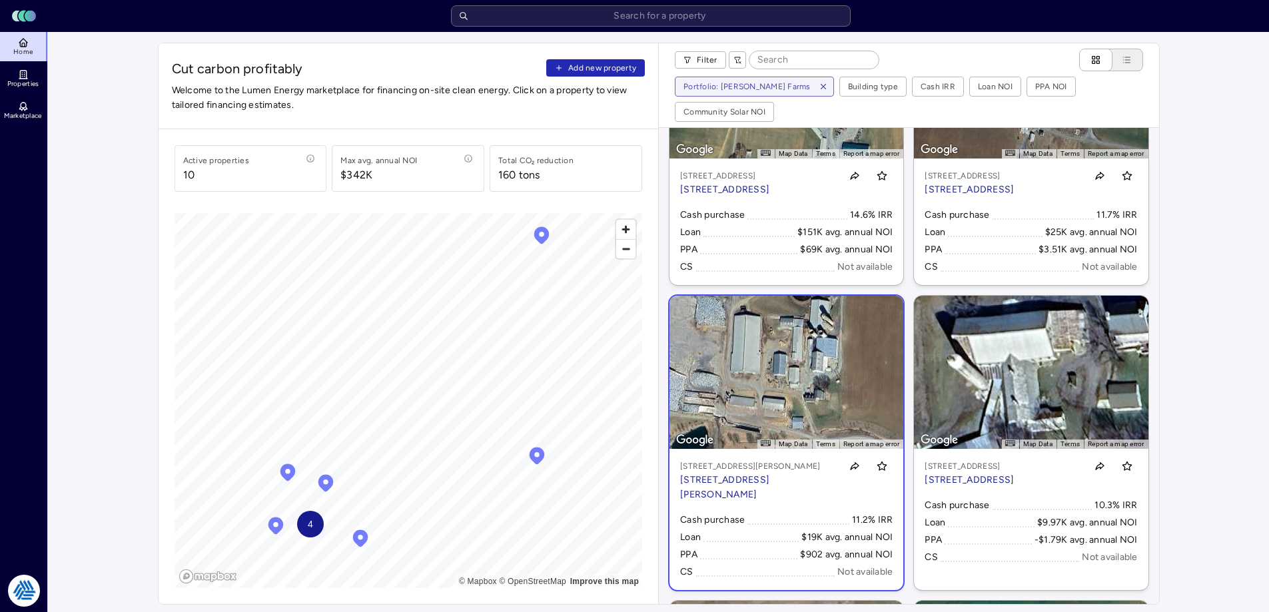
click at [784, 378] on link "← Move left → Move right ↑ Move up ↓ Move down + Zoom in - Zoom out Home Jump l…" at bounding box center [786, 443] width 234 height 294
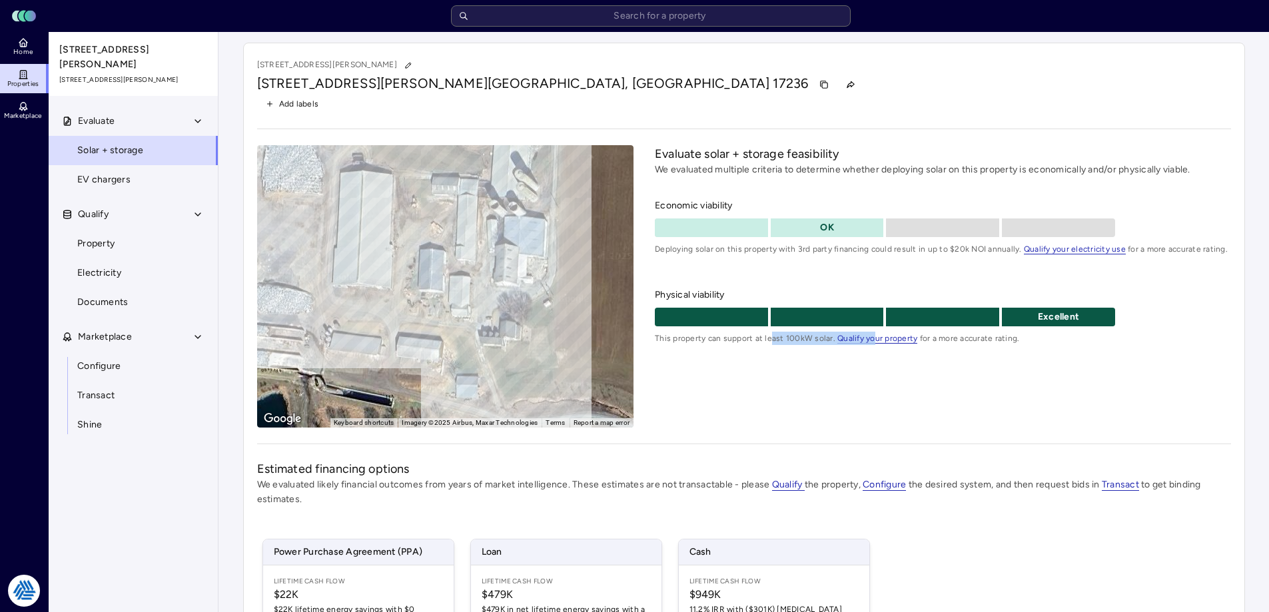
drag, startPoint x: 771, startPoint y: 384, endPoint x: 868, endPoint y: 373, distance: 98.5
click at [868, 373] on div "Evaluate solar + storage feasibility We evaluated multiple criteria to determin…" at bounding box center [942, 286] width 575 height 282
click at [752, 370] on div "Evaluate solar + storage feasibility We evaluated multiple criteria to determin…" at bounding box center [942, 286] width 575 height 282
click at [146, 472] on div "Evaluate Solar + storage EV chargers Qualify Property Electricity Documents Mar…" at bounding box center [134, 375] width 170 height 537
click at [152, 505] on div "Evaluate Solar + storage EV chargers Qualify Property Electricity Documents Mar…" at bounding box center [134, 375] width 170 height 537
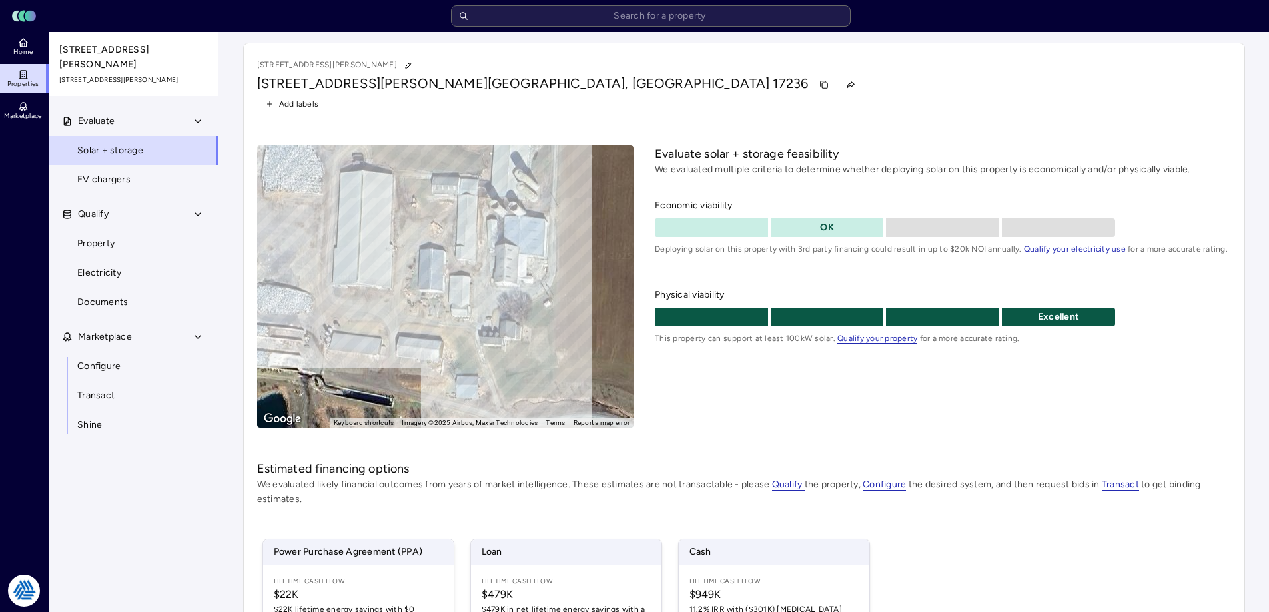
click at [230, 178] on div "Your estimates have been updated 12352 Karper Rd 12352 Karper Rd, Mercersburg, …" at bounding box center [743, 426] width 1050 height 789
click at [731, 99] on div "Add labels" at bounding box center [744, 103] width 974 height 17
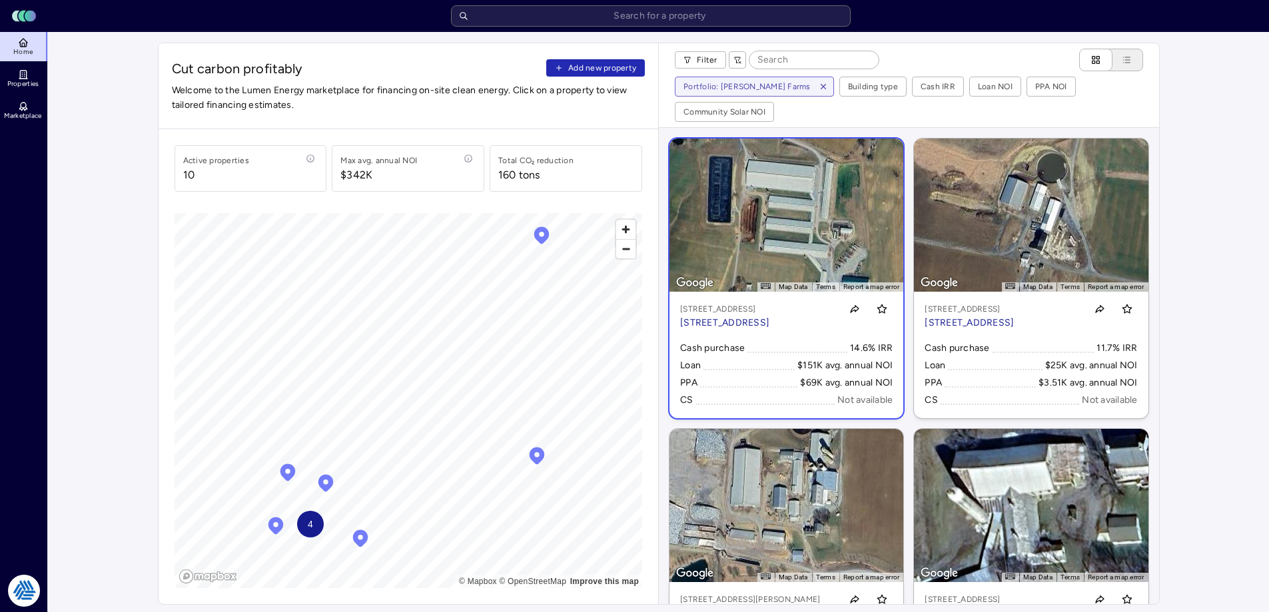
click at [833, 228] on link "← Move left → Move right ↑ Move up ↓ Move down + Zoom in - Zoom out Home Jump l…" at bounding box center [786, 279] width 234 height 280
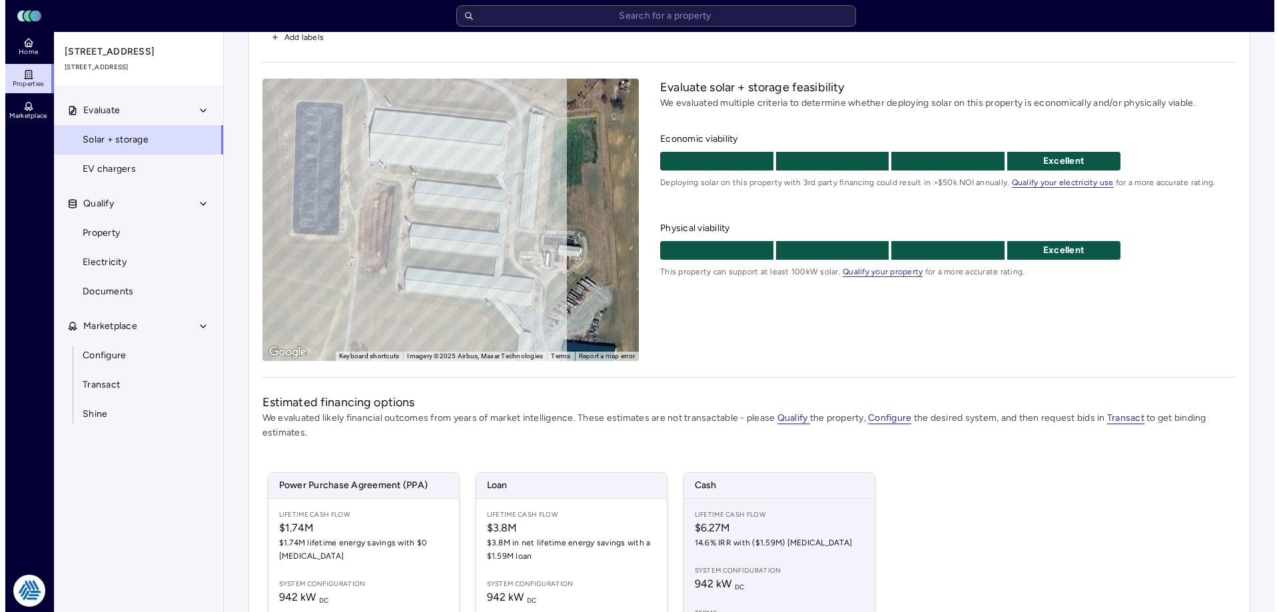
scroll to position [196, 0]
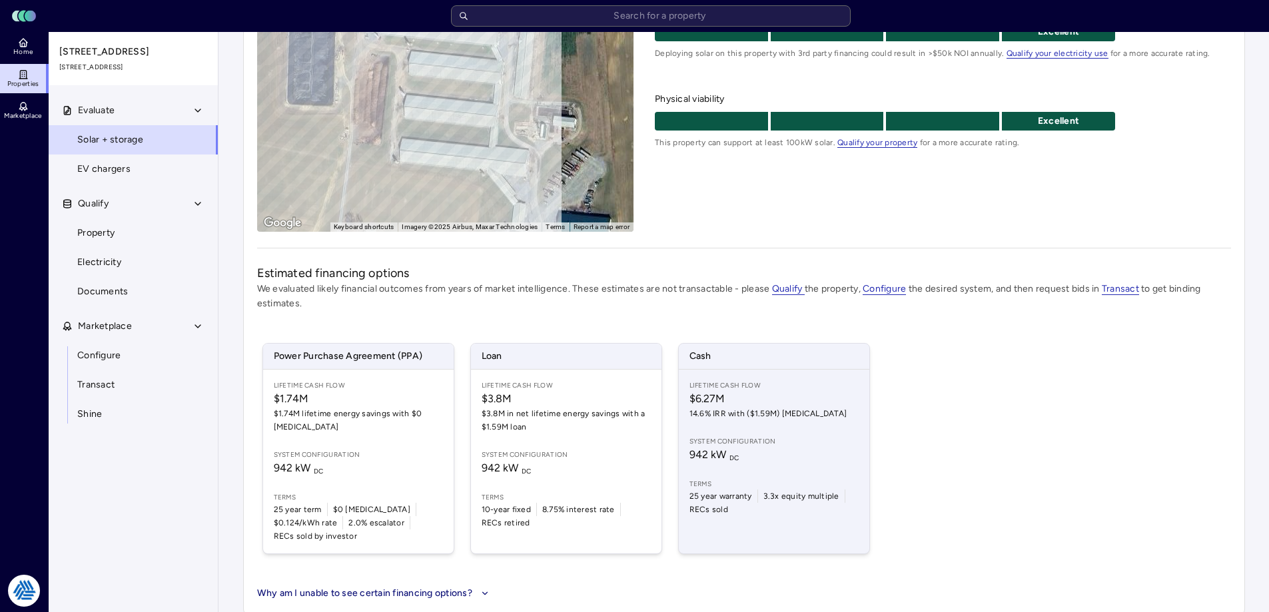
click at [729, 419] on span "14.6% IRR with ($1.59M) CapEx" at bounding box center [773, 413] width 169 height 13
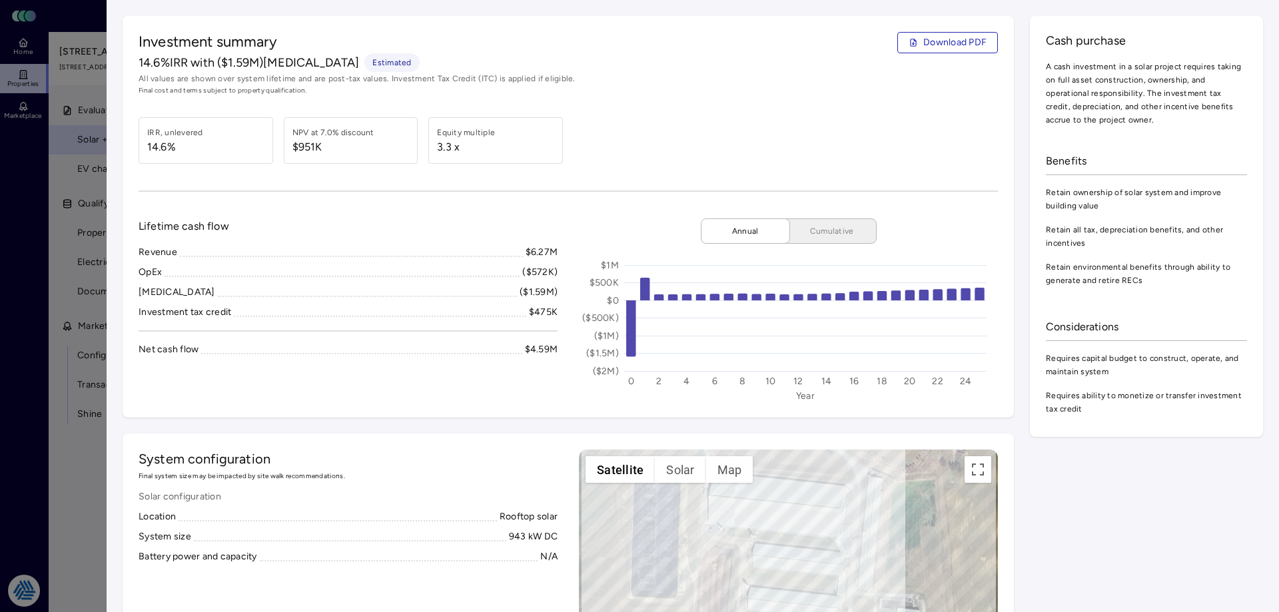
click at [67, 476] on div at bounding box center [639, 306] width 1279 height 612
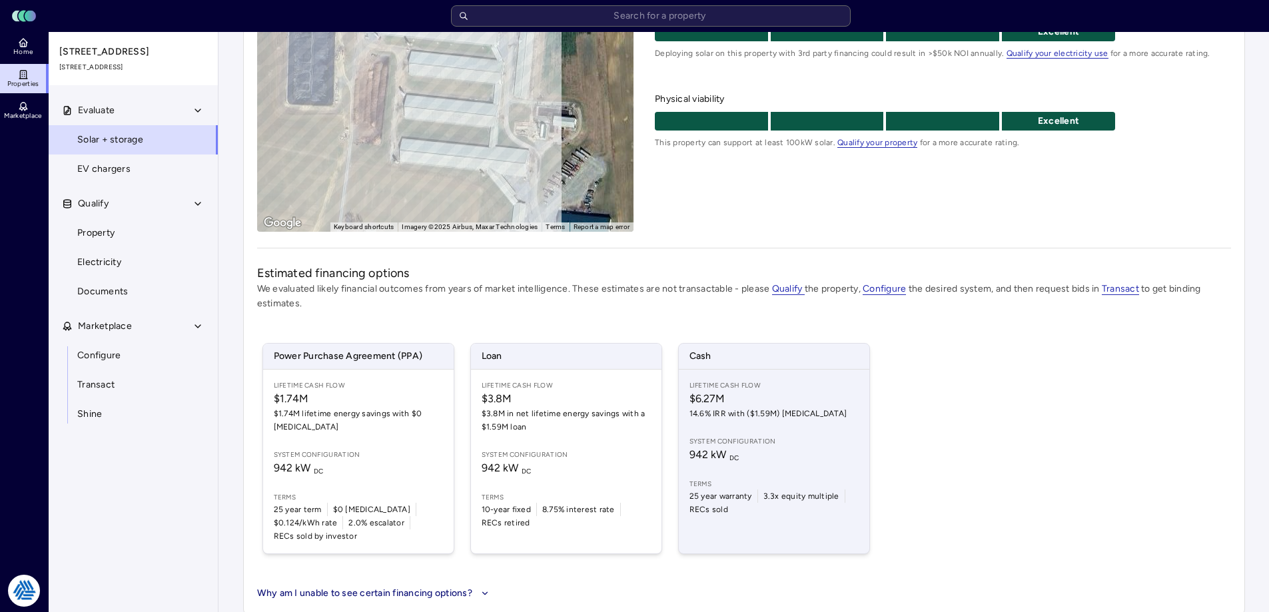
click at [789, 409] on span "14.6% IRR with ($1.59M) CapEx" at bounding box center [773, 413] width 169 height 13
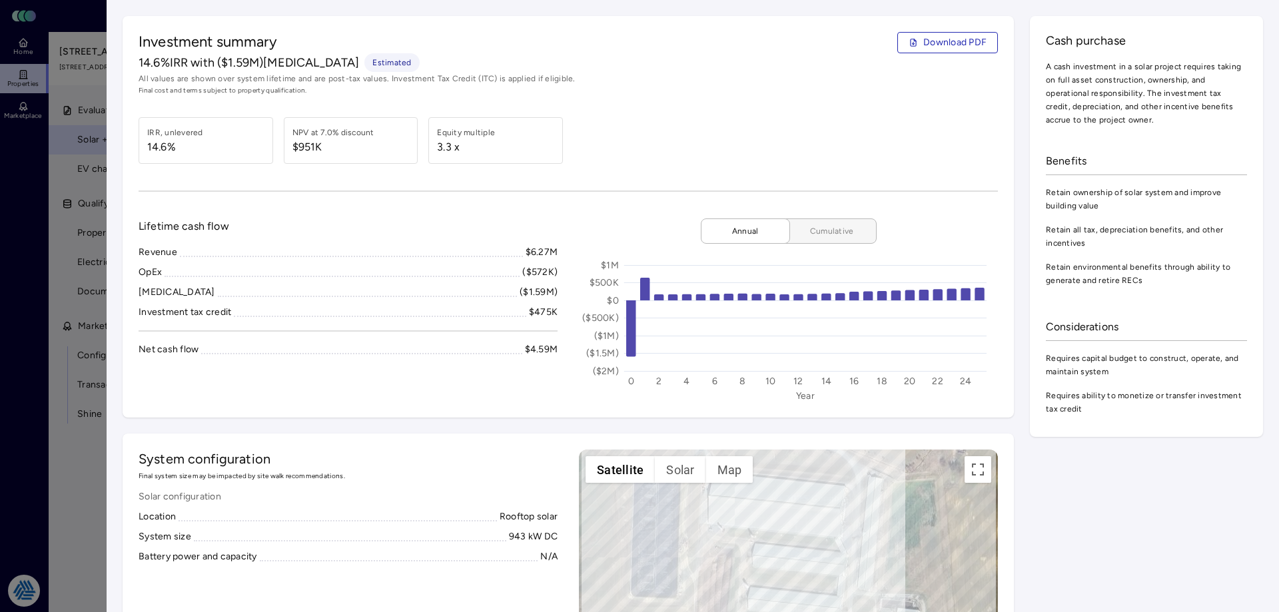
click at [827, 240] on button "Cumulative" at bounding box center [827, 230] width 100 height 25
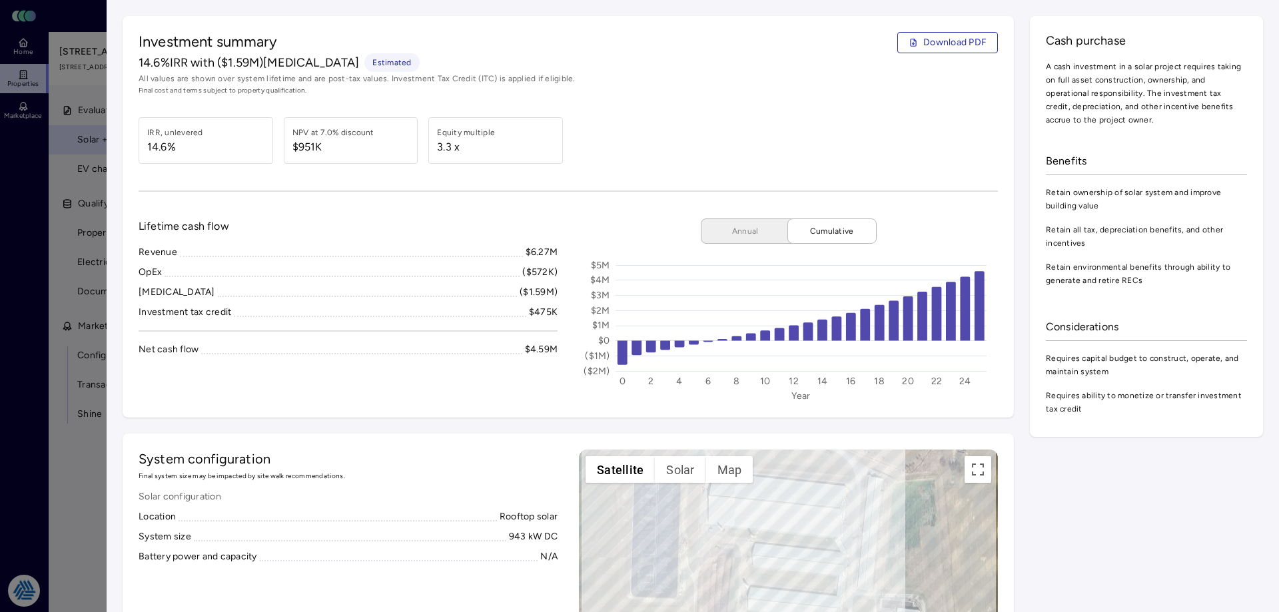
click at [607, 202] on div "Investment summary Download PDF 14.6% IRR with ($1.59M) CapEx Estimated All val…" at bounding box center [568, 217] width 891 height 402
